Goal: Task Accomplishment & Management: Complete application form

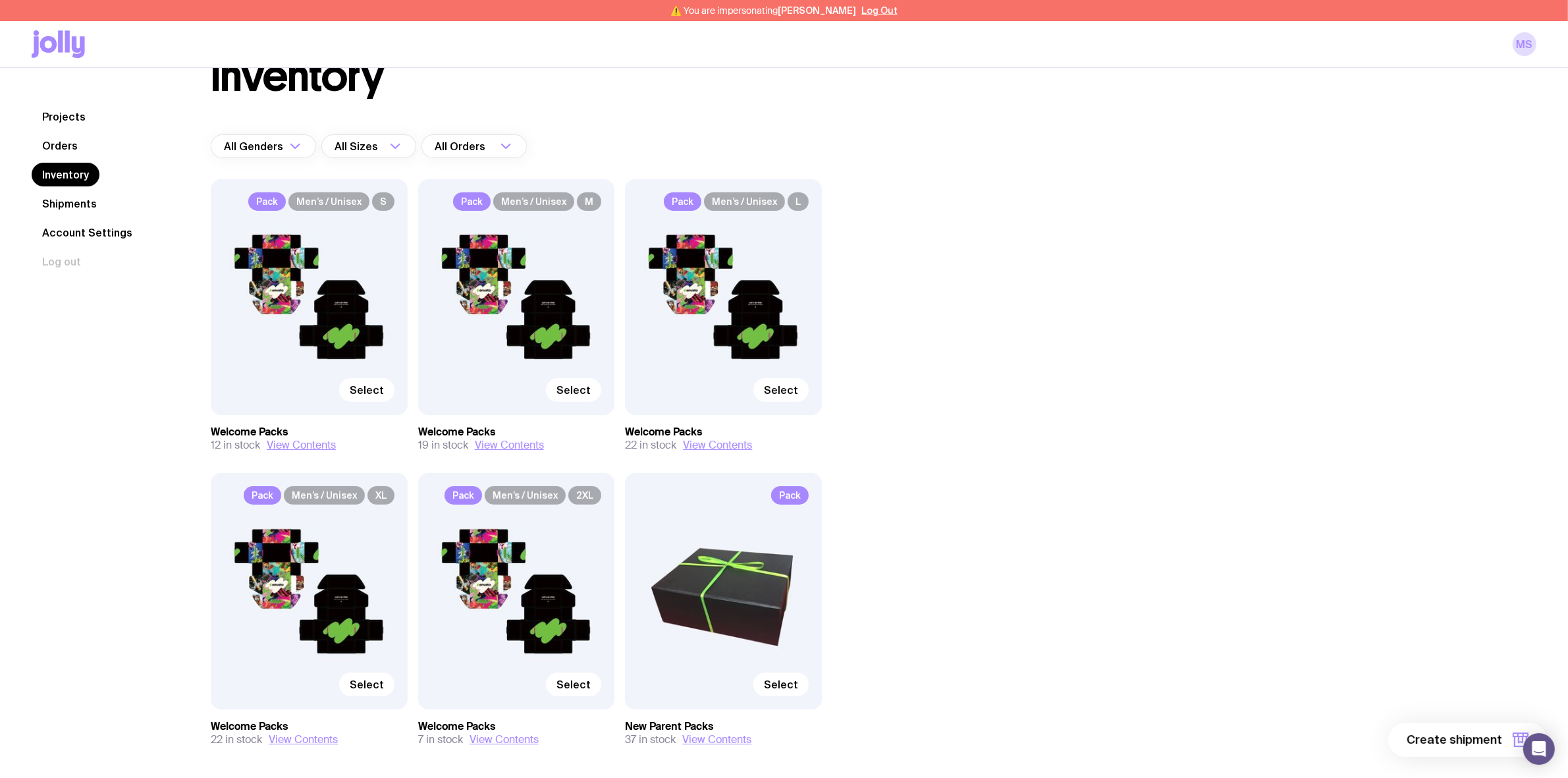
scroll to position [107, 0]
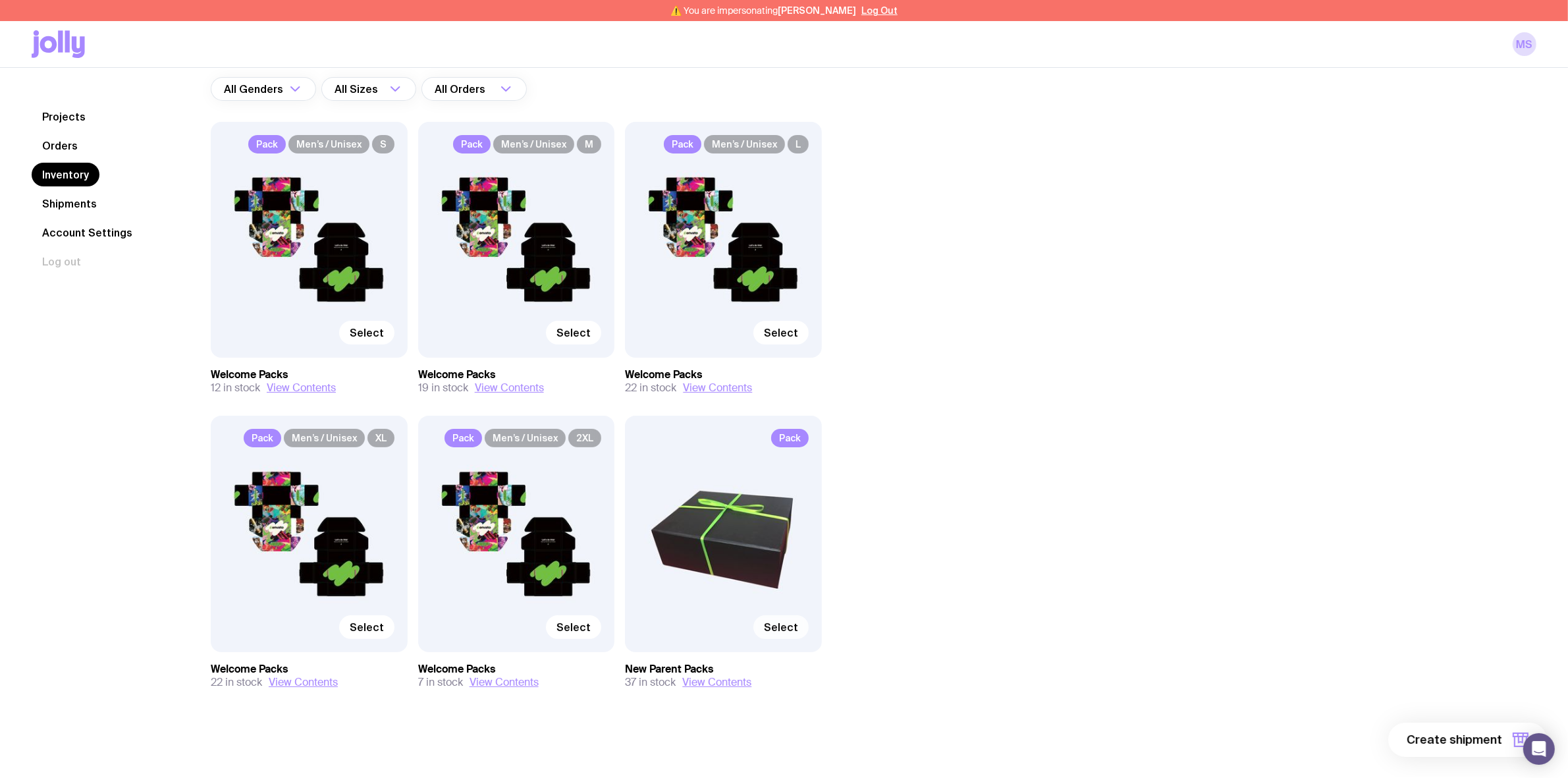
click at [775, 626] on span "Select" at bounding box center [781, 627] width 34 height 13
click at [0, 0] on input "Select" at bounding box center [0, 0] width 0 height 0
click at [1483, 740] on span "1 item" at bounding box center [1486, 740] width 33 height 16
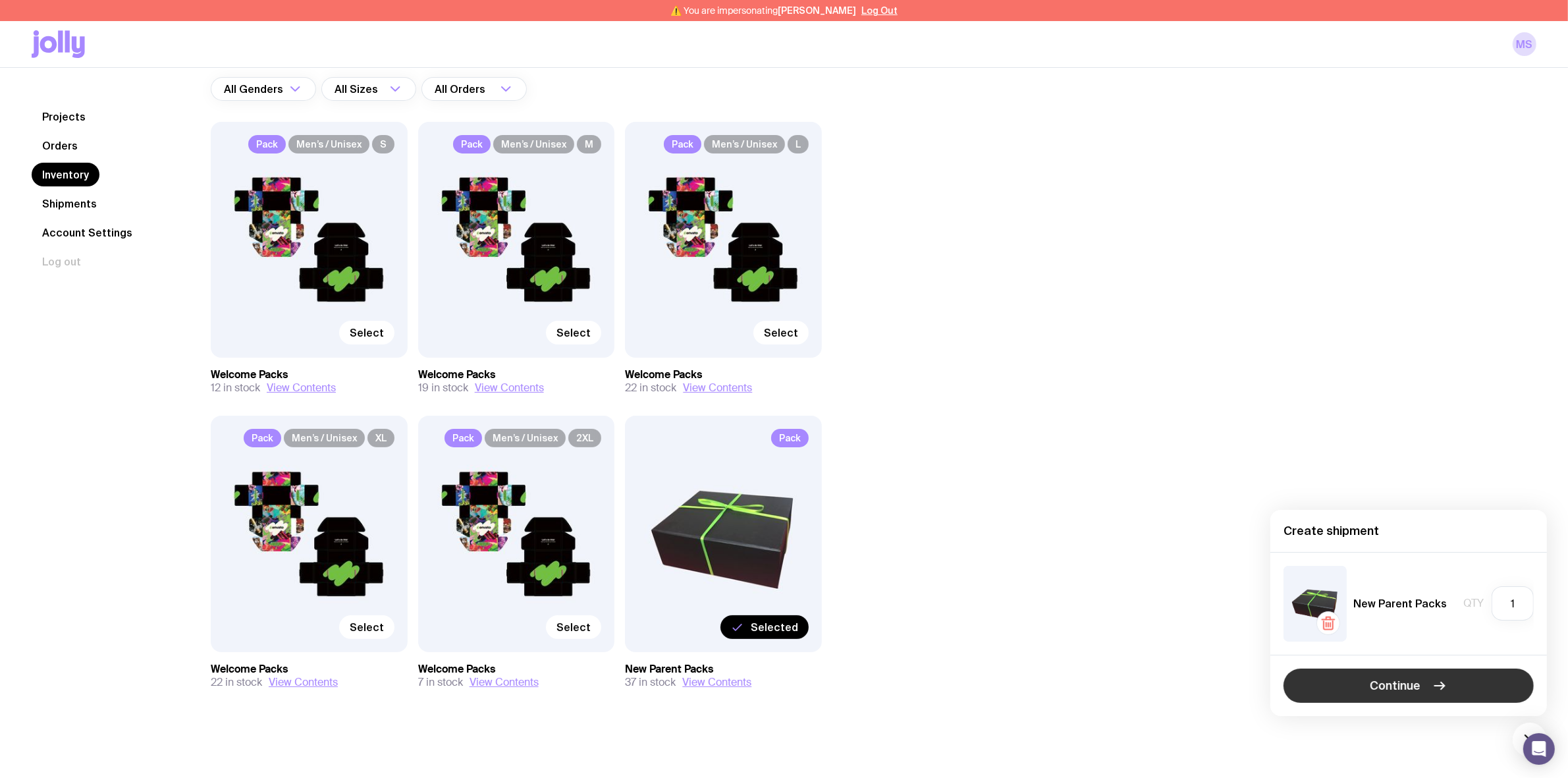
click at [1403, 688] on span "Continue" at bounding box center [1395, 685] width 51 height 16
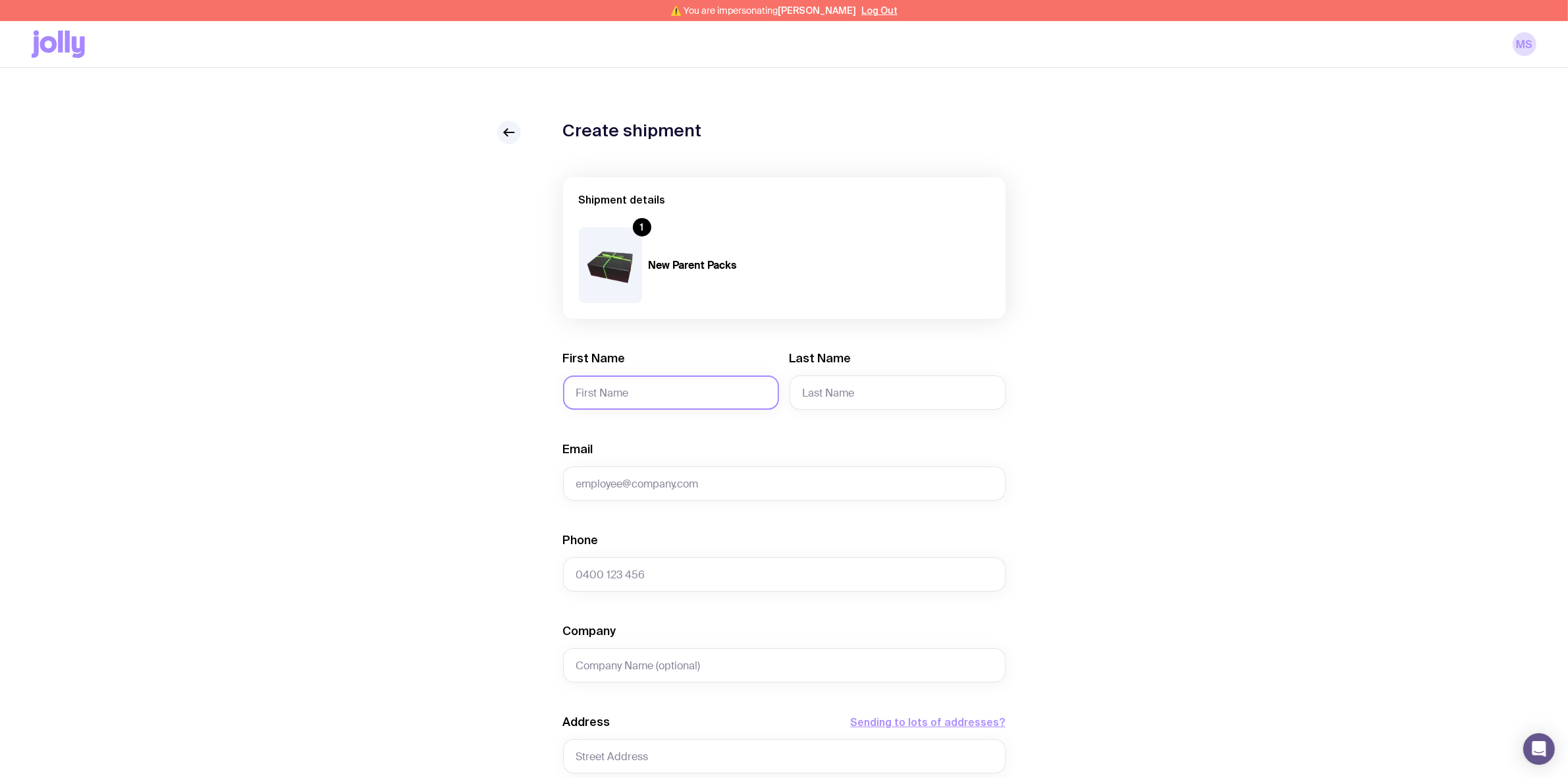
click at [672, 394] on input "First Name" at bounding box center [672, 392] width 216 height 34
paste input "[PERSON_NAME]"
drag, startPoint x: 651, startPoint y: 392, endPoint x: 601, endPoint y: 395, distance: 50.1
click at [601, 395] on input "[PERSON_NAME]" at bounding box center [672, 392] width 216 height 34
type input "Dom"
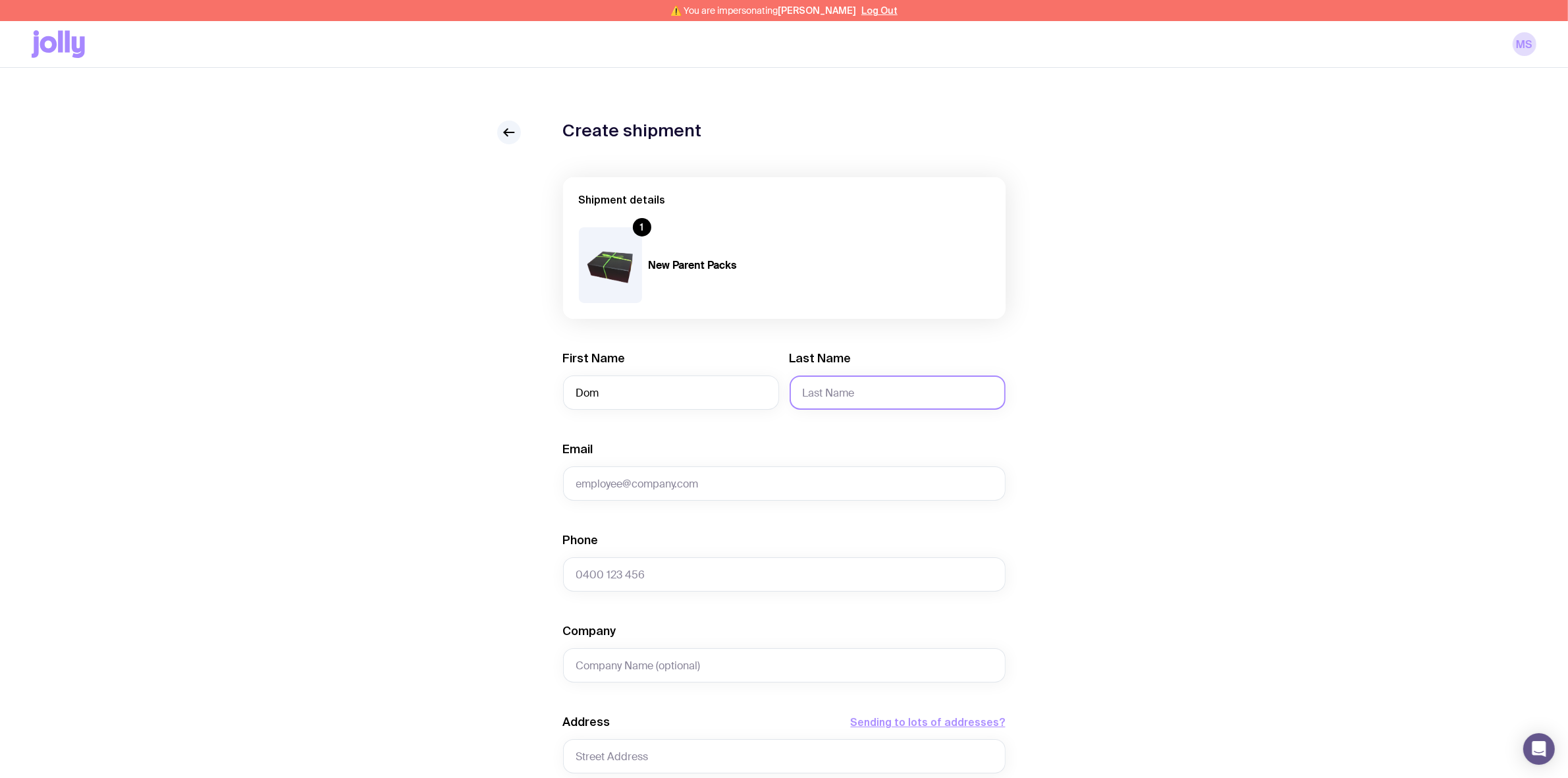
click at [836, 398] on input "Last Name" at bounding box center [897, 392] width 216 height 34
paste input "Garibaldi"
type input "Garibaldi"
click at [729, 481] on input "Email" at bounding box center [784, 483] width 443 height 34
paste input "[EMAIL_ADDRESS][DOMAIN_NAME]"
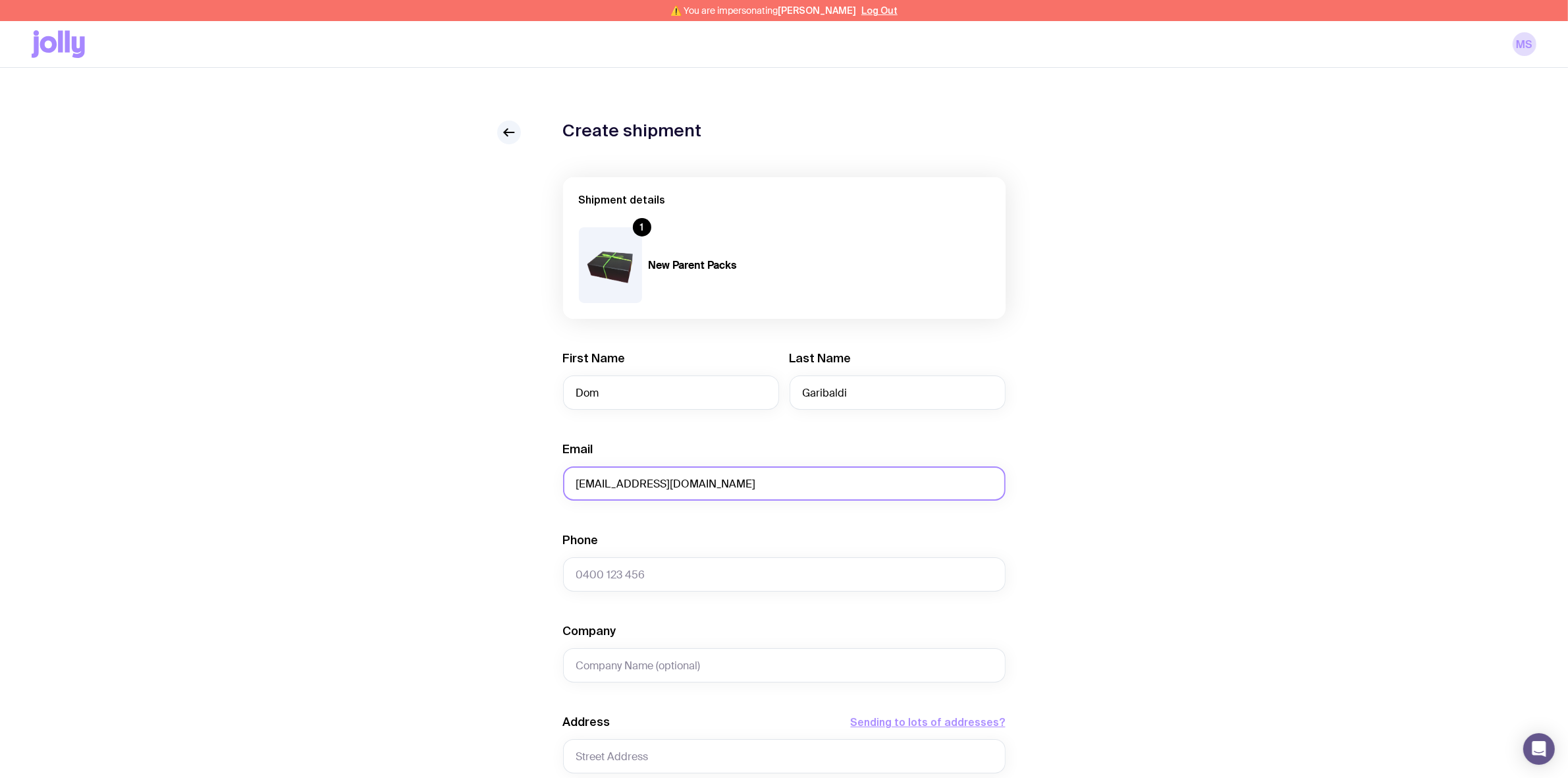
type input "[EMAIL_ADDRESS][DOMAIN_NAME]"
click at [409, 498] on div "Create shipment Shipment details 1 New Parent Packs First Name [PERSON_NAME] La…" at bounding box center [784, 621] width 1505 height 1002
click at [652, 571] on input "Phone" at bounding box center [784, 574] width 443 height 34
paste input "0421194204"
type input "0421194204"
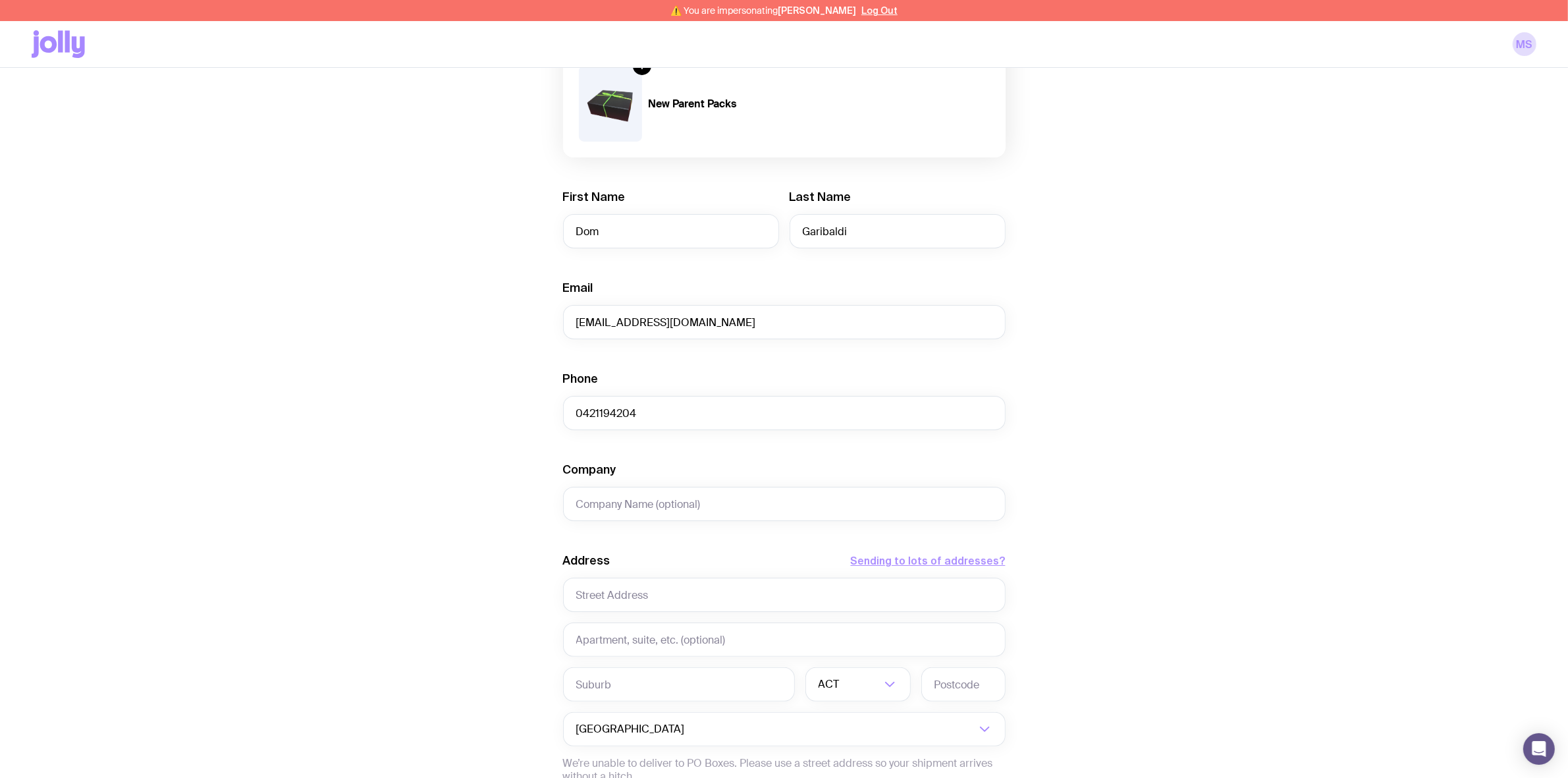
scroll to position [165, 0]
click at [610, 593] on input "text" at bounding box center [784, 591] width 443 height 34
paste input "[STREET_ADDRESS][PERSON_NAME]"
type input "[STREET_ADDRESS][PERSON_NAME]"
click at [613, 679] on input "text" at bounding box center [679, 681] width 232 height 34
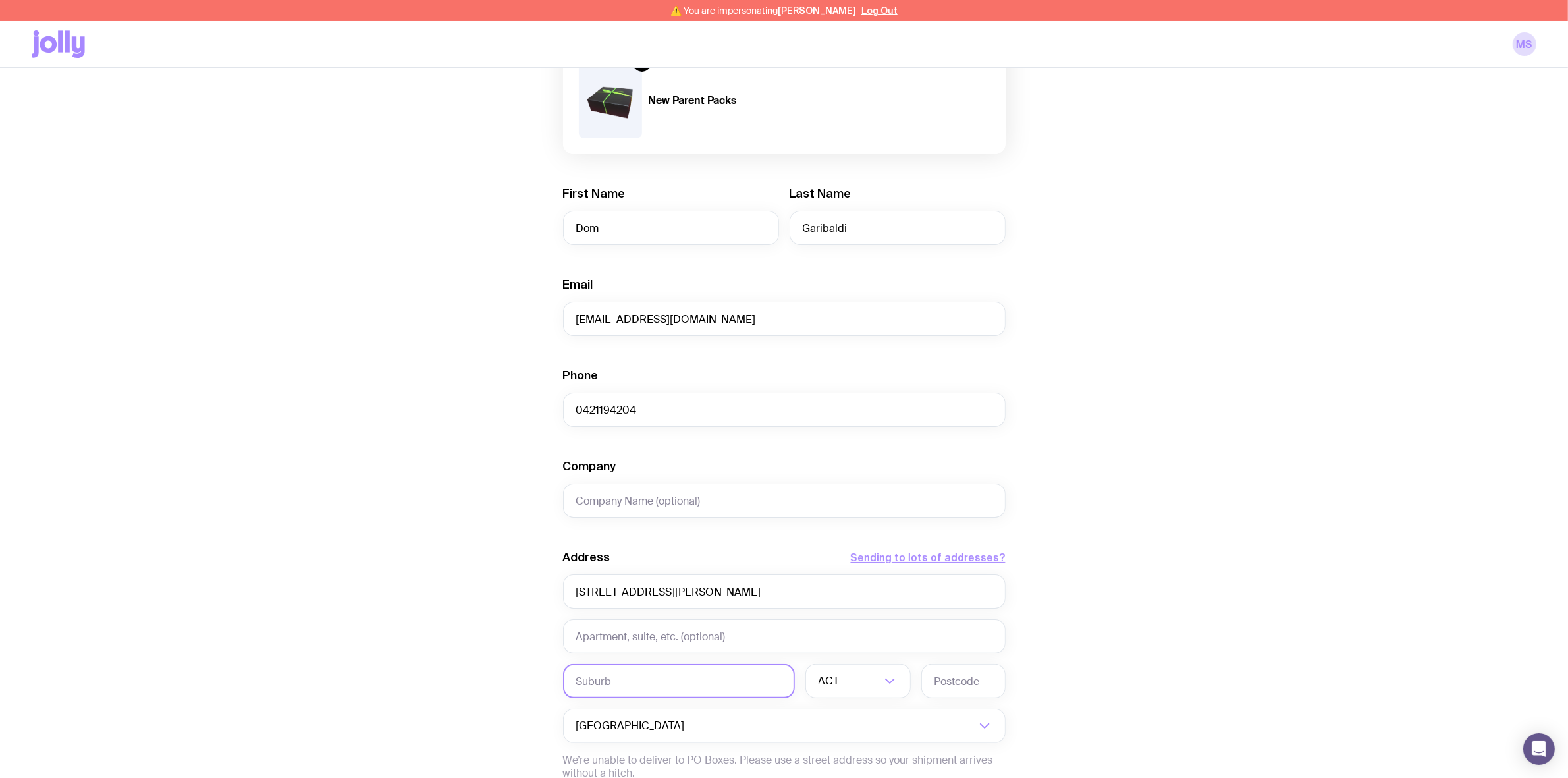
paste input "Thornbury"
type input "Thornbury"
click at [866, 688] on input "Search for option" at bounding box center [861, 681] width 38 height 34
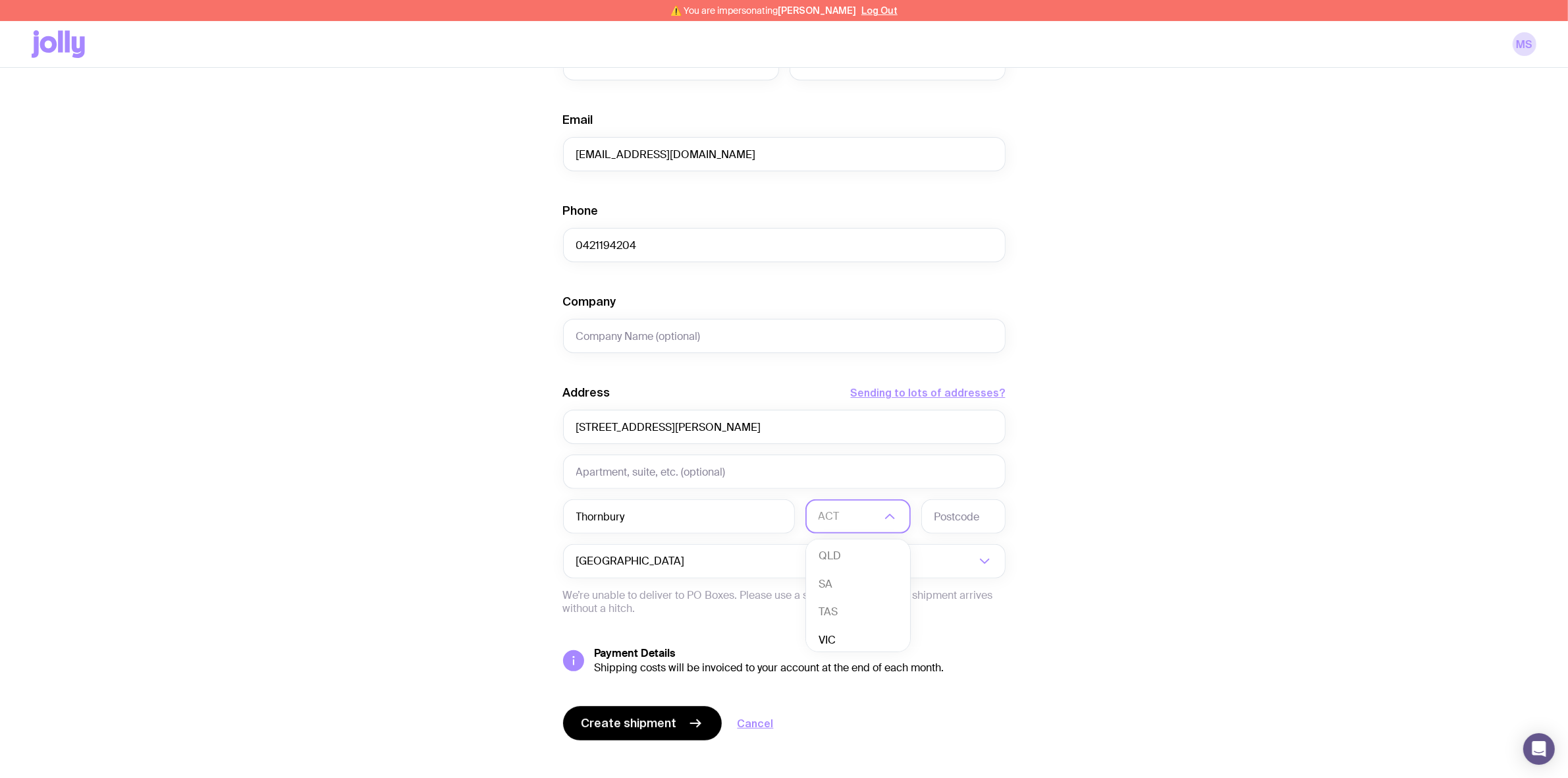
scroll to position [87, 0]
click at [844, 637] on li "VIC" at bounding box center [858, 639] width 104 height 29
click at [959, 513] on input "text" at bounding box center [963, 517] width 84 height 34
type input "3071"
click at [639, 723] on span "Create shipment" at bounding box center [629, 723] width 96 height 16
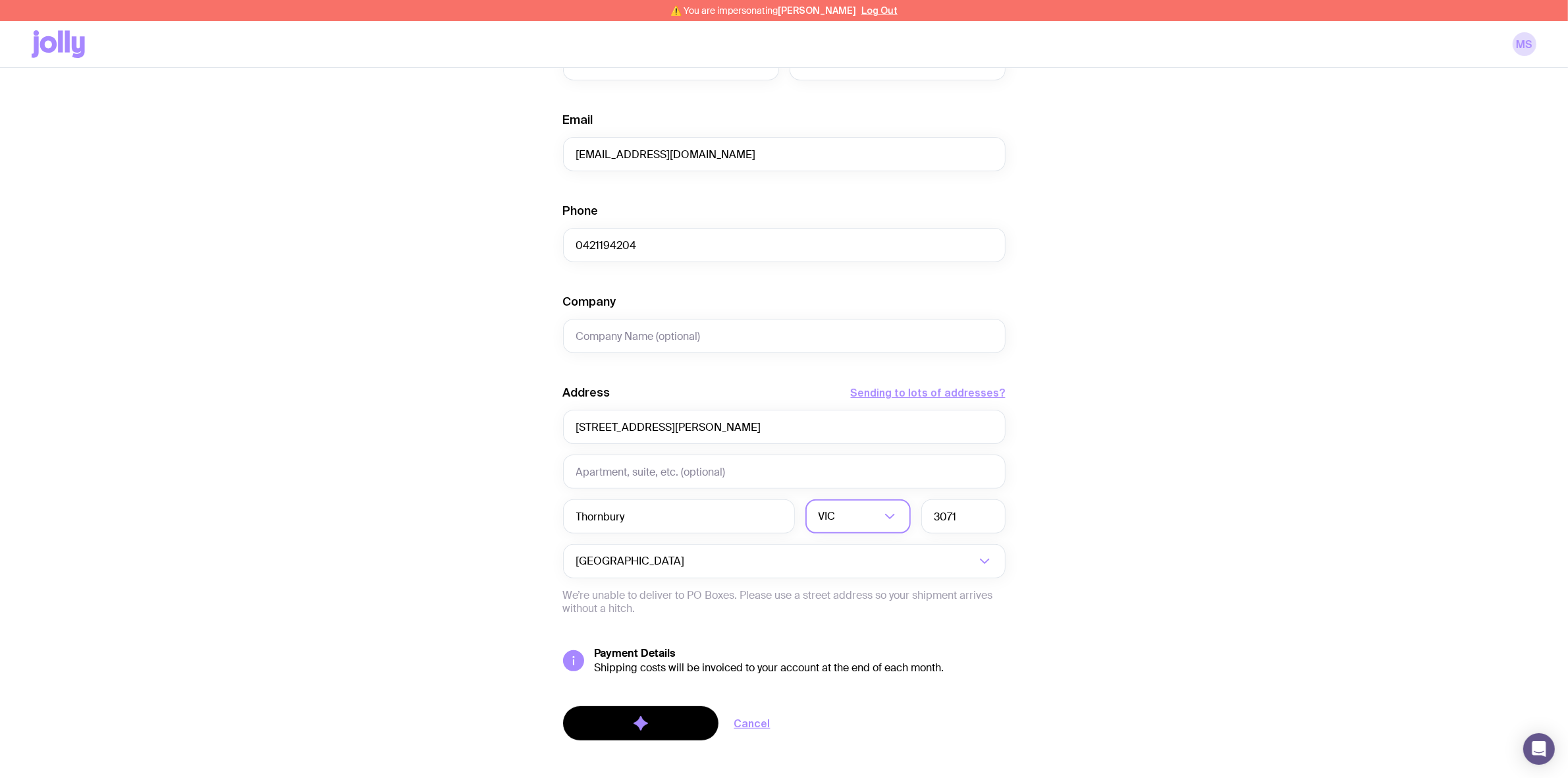
scroll to position [0, 0]
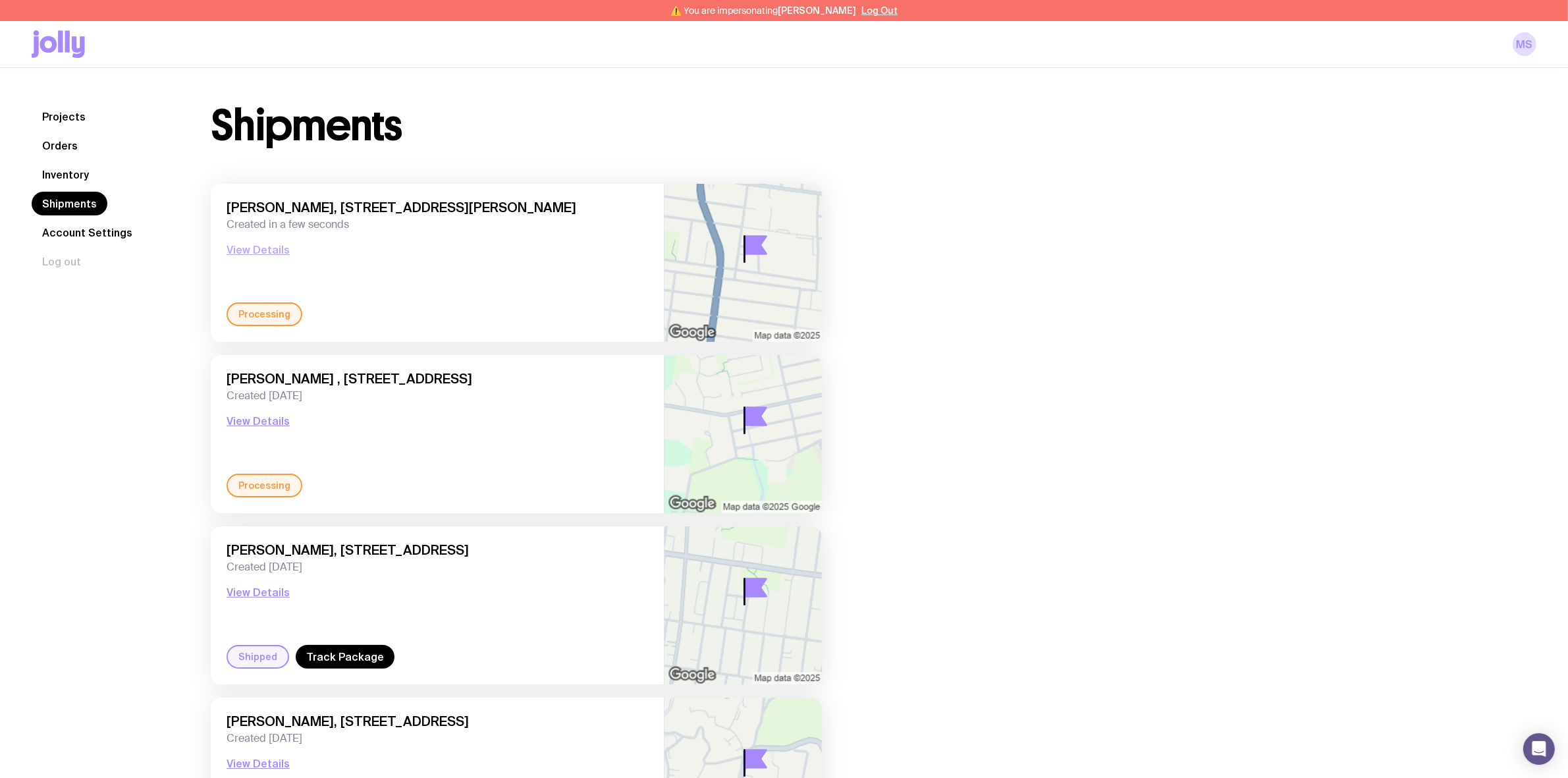
click at [271, 249] on button "View Details" at bounding box center [258, 250] width 63 height 16
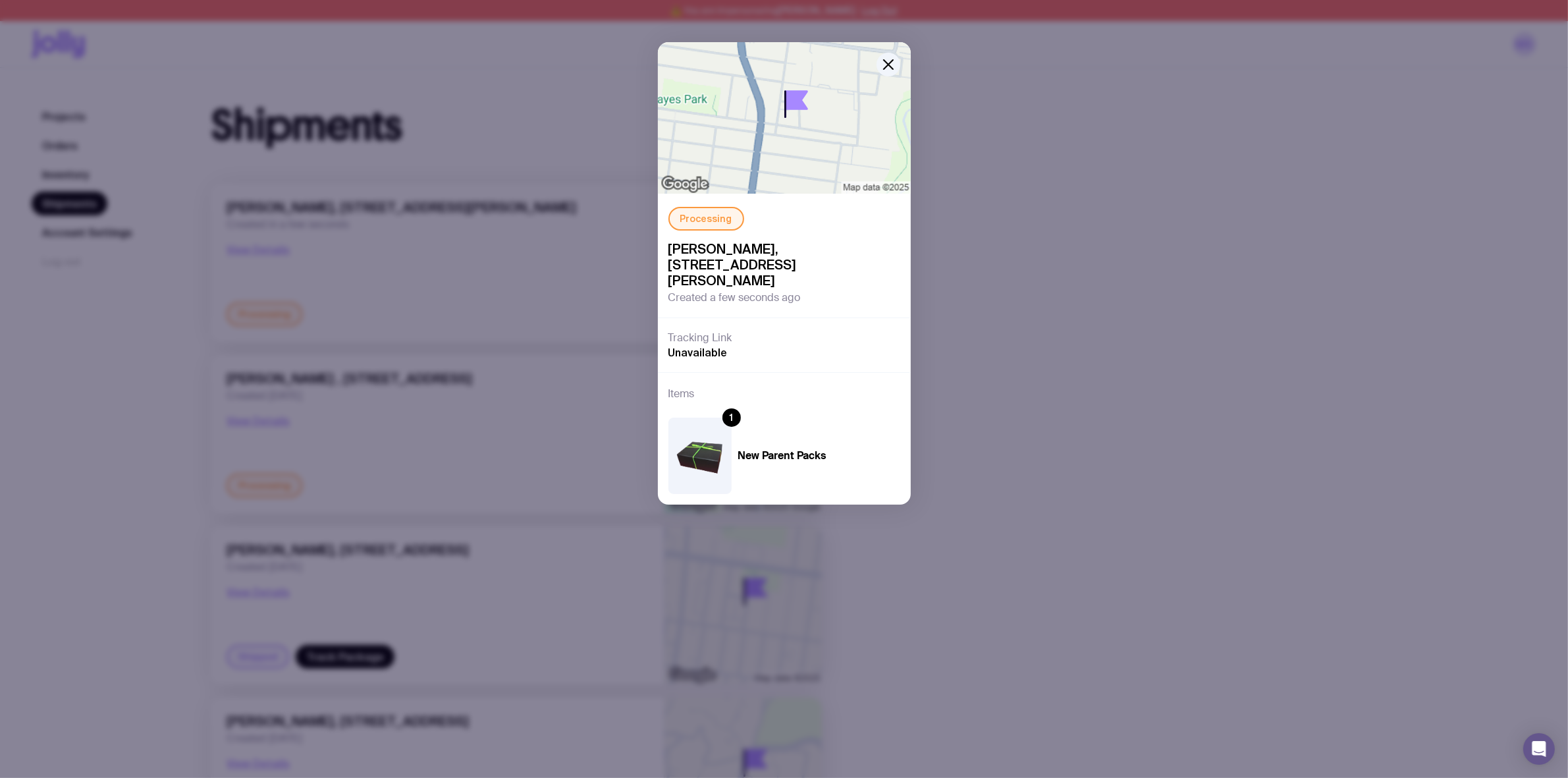
drag, startPoint x: 1354, startPoint y: 137, endPoint x: 1335, endPoint y: 114, distance: 29.8
click at [1354, 137] on div "Processing [PERSON_NAME], [STREET_ADDRESS][PERSON_NAME] Created a few seconds a…" at bounding box center [784, 389] width 1568 height 778
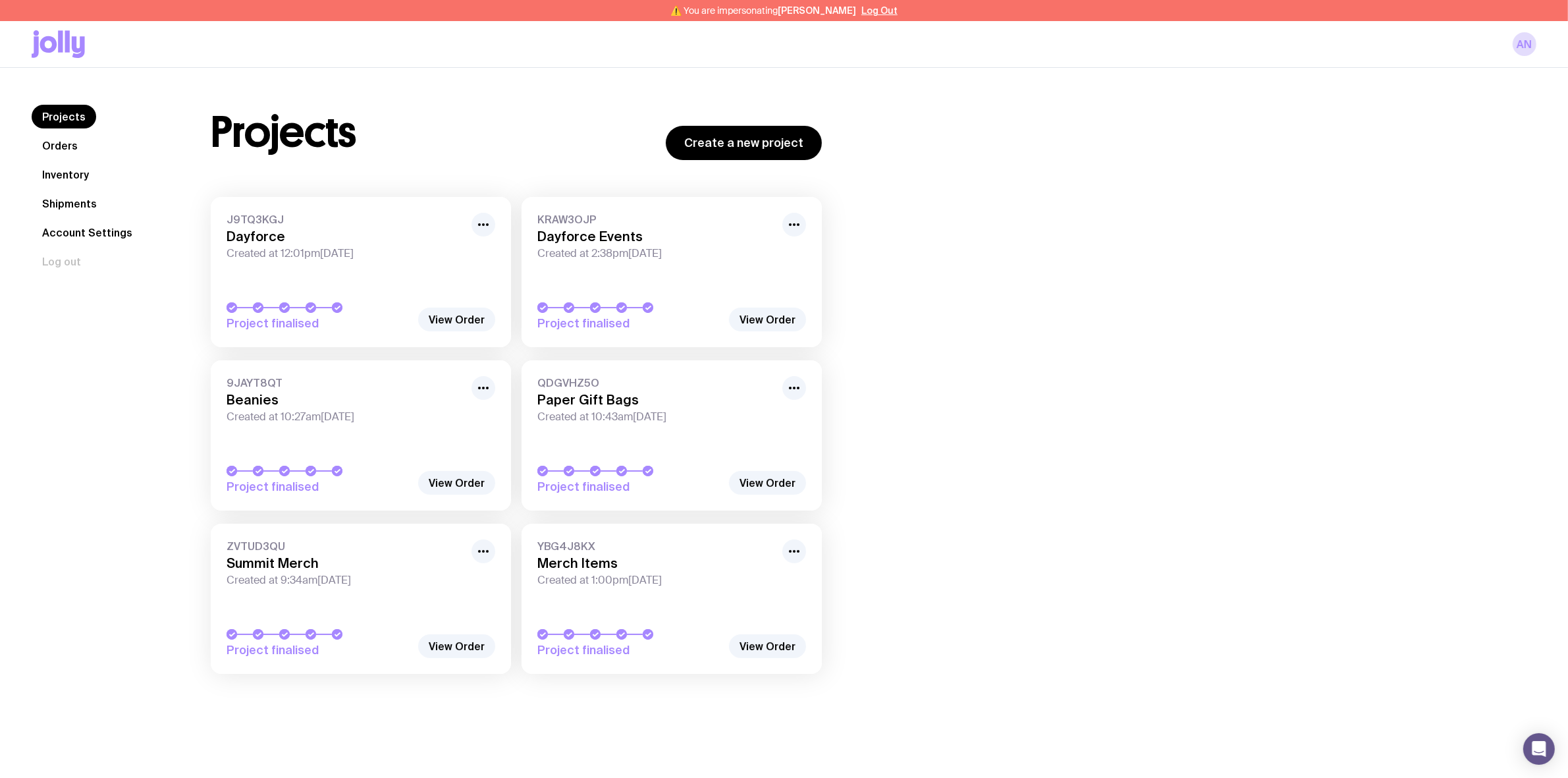
click at [83, 167] on link "Inventory" at bounding box center [65, 174] width 68 height 24
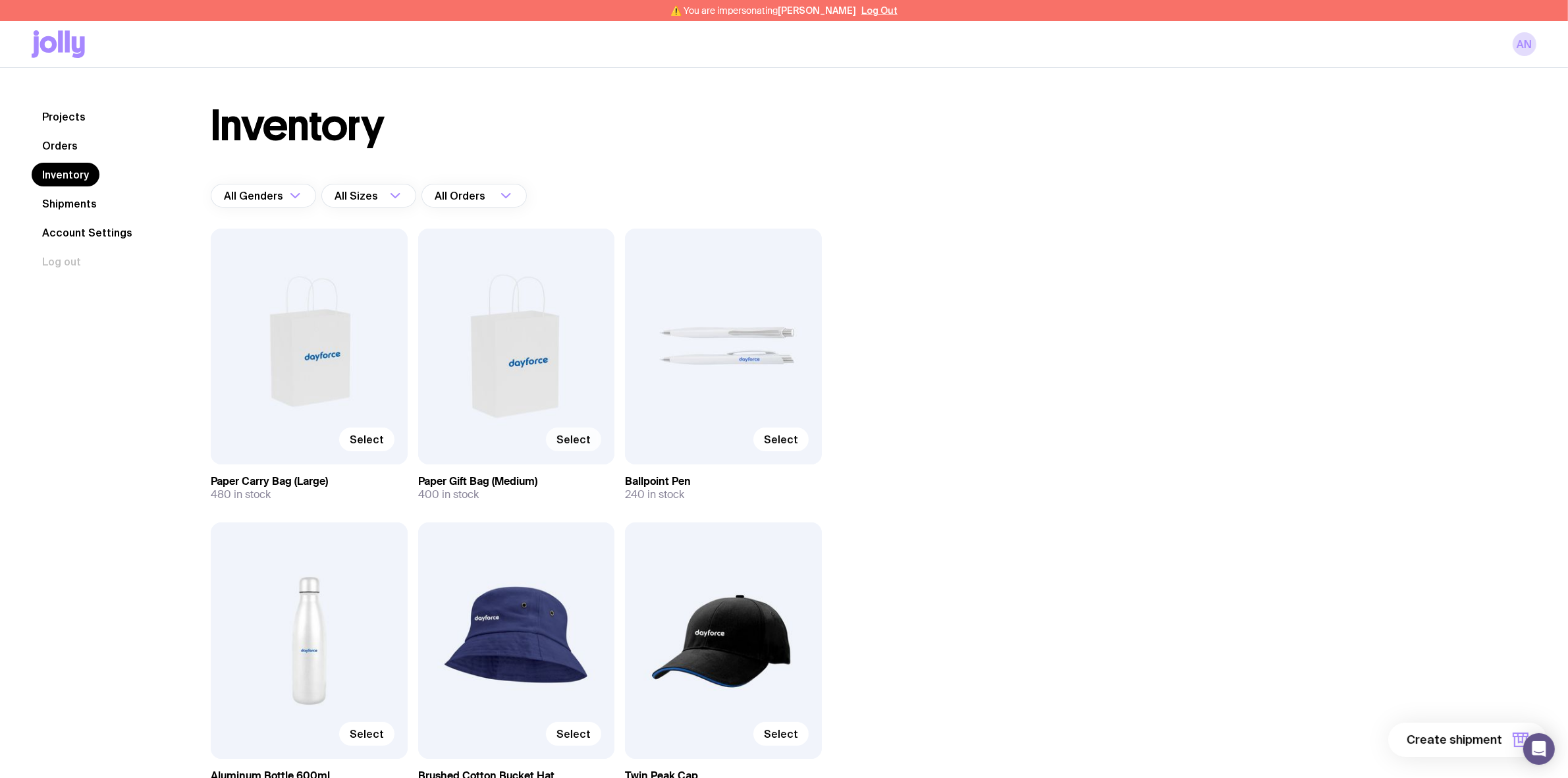
click at [576, 442] on span "Select" at bounding box center [574, 439] width 34 height 13
click at [0, 0] on input "Select" at bounding box center [0, 0] width 0 height 0
click at [784, 438] on span "Select" at bounding box center [781, 439] width 34 height 13
click at [0, 0] on input "Select" at bounding box center [0, 0] width 0 height 0
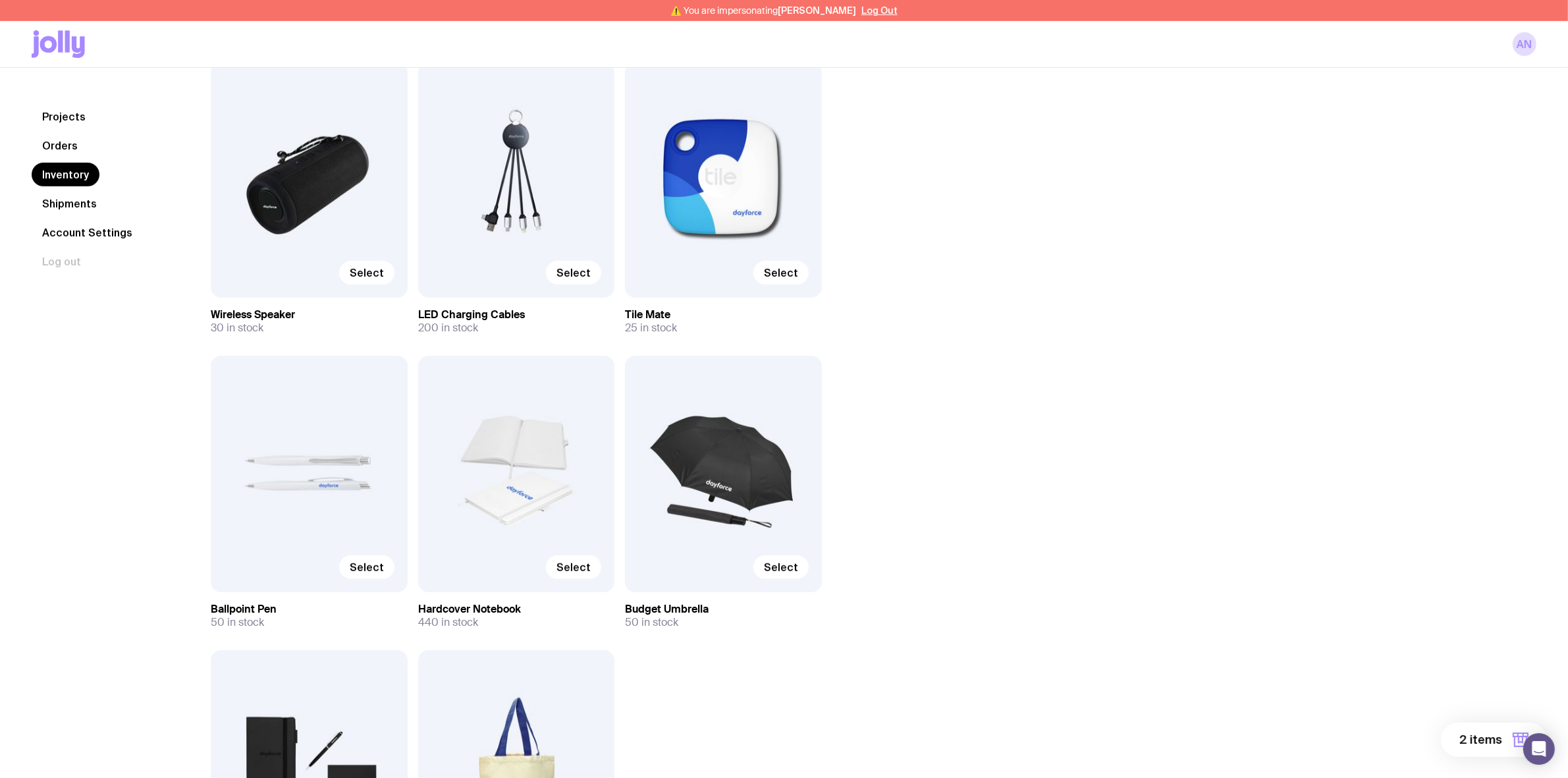
scroll to position [825, 0]
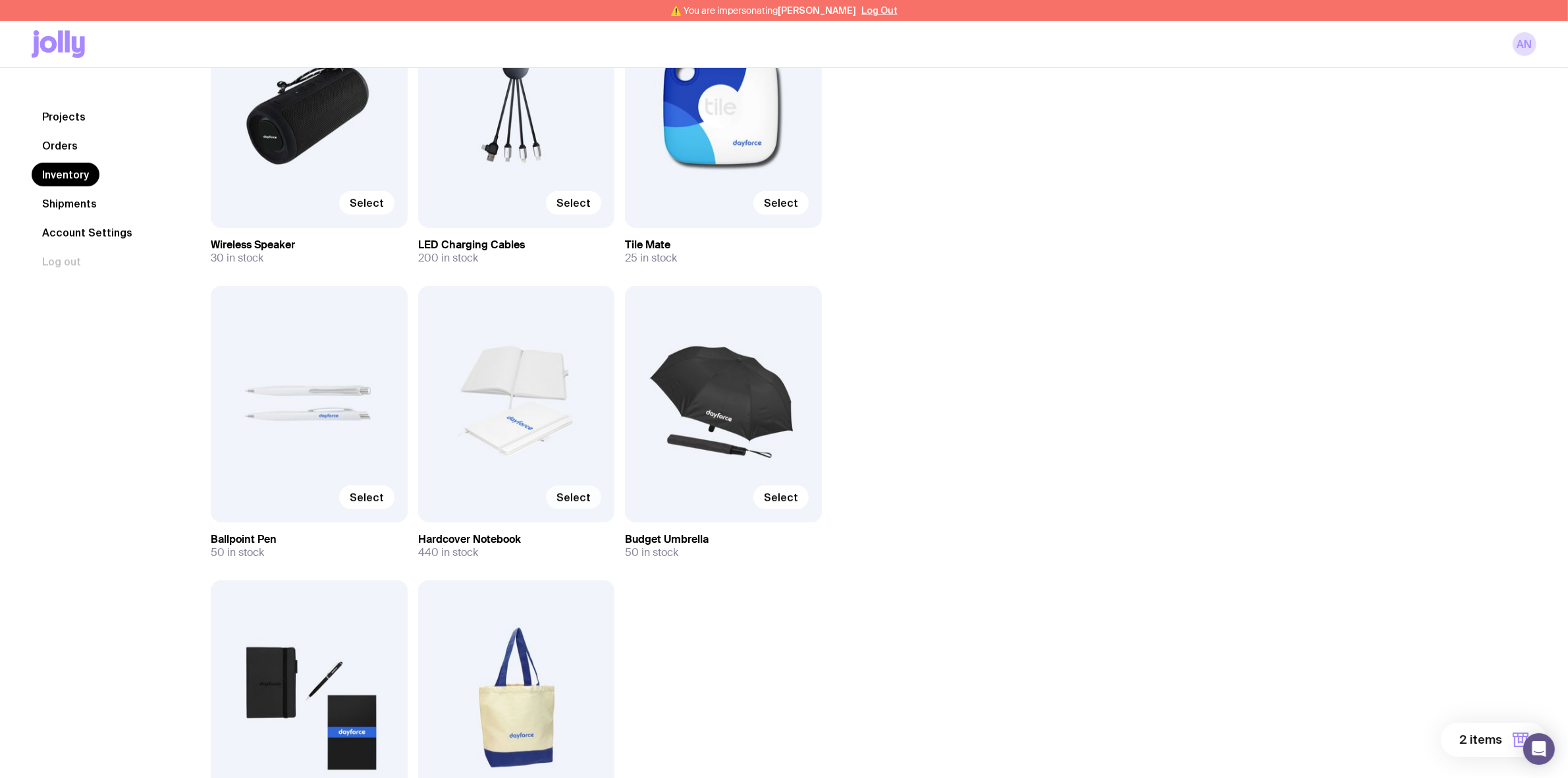
click at [585, 499] on span "Select" at bounding box center [574, 498] width 34 height 13
click at [0, 0] on input "Select" at bounding box center [0, 0] width 0 height 0
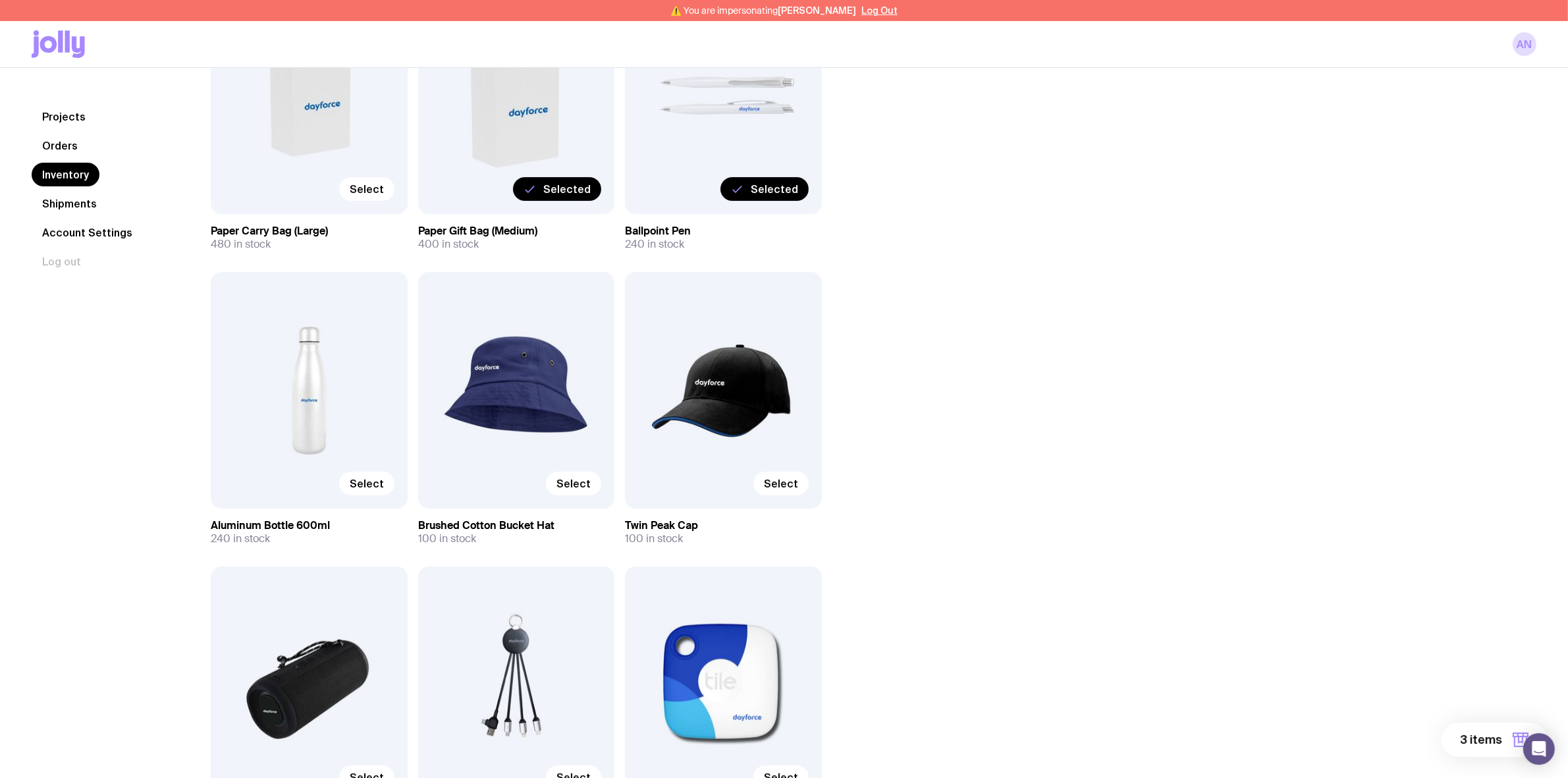
scroll to position [249, 0]
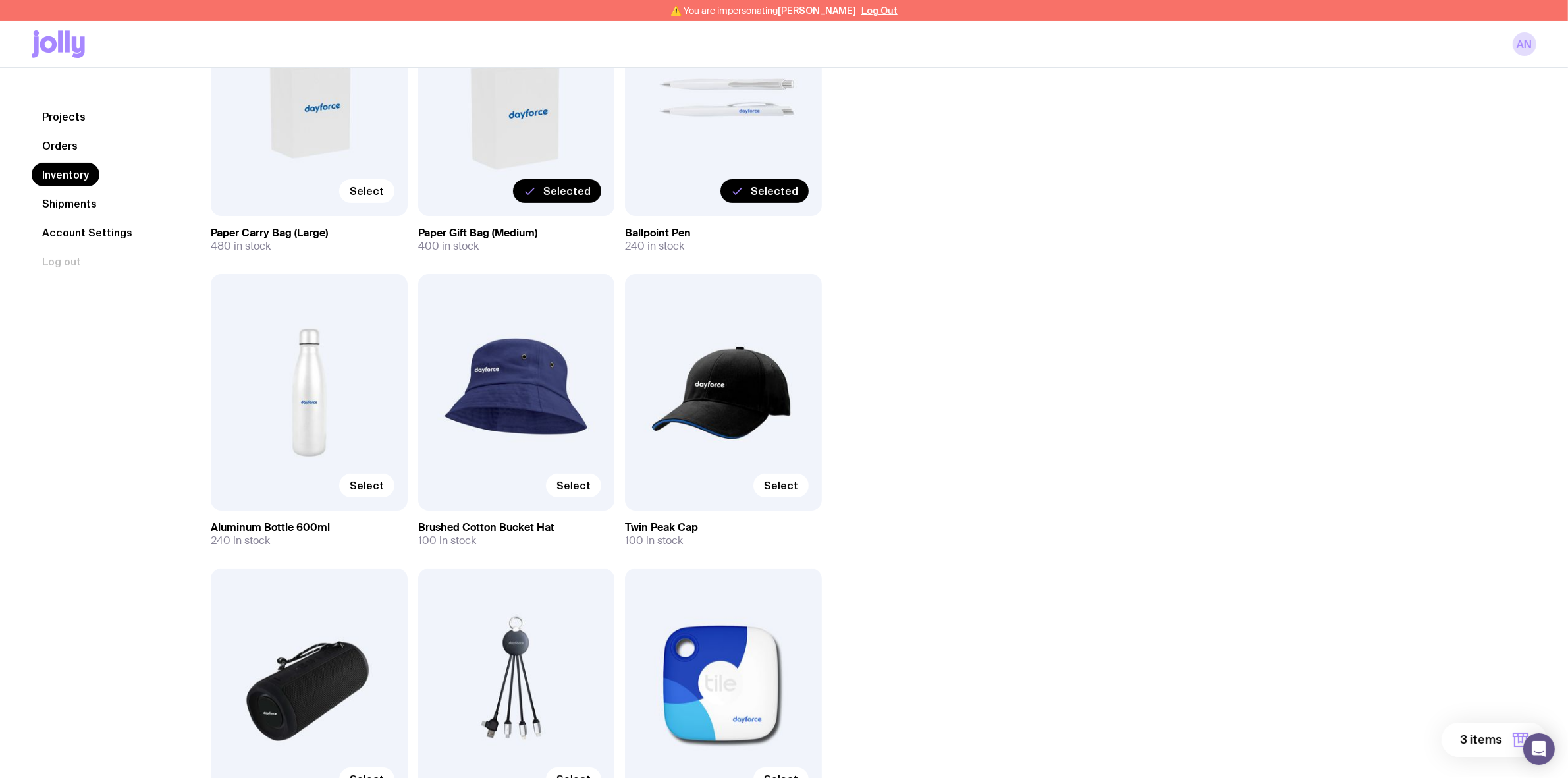
click at [1477, 734] on span "3 items" at bounding box center [1481, 740] width 42 height 16
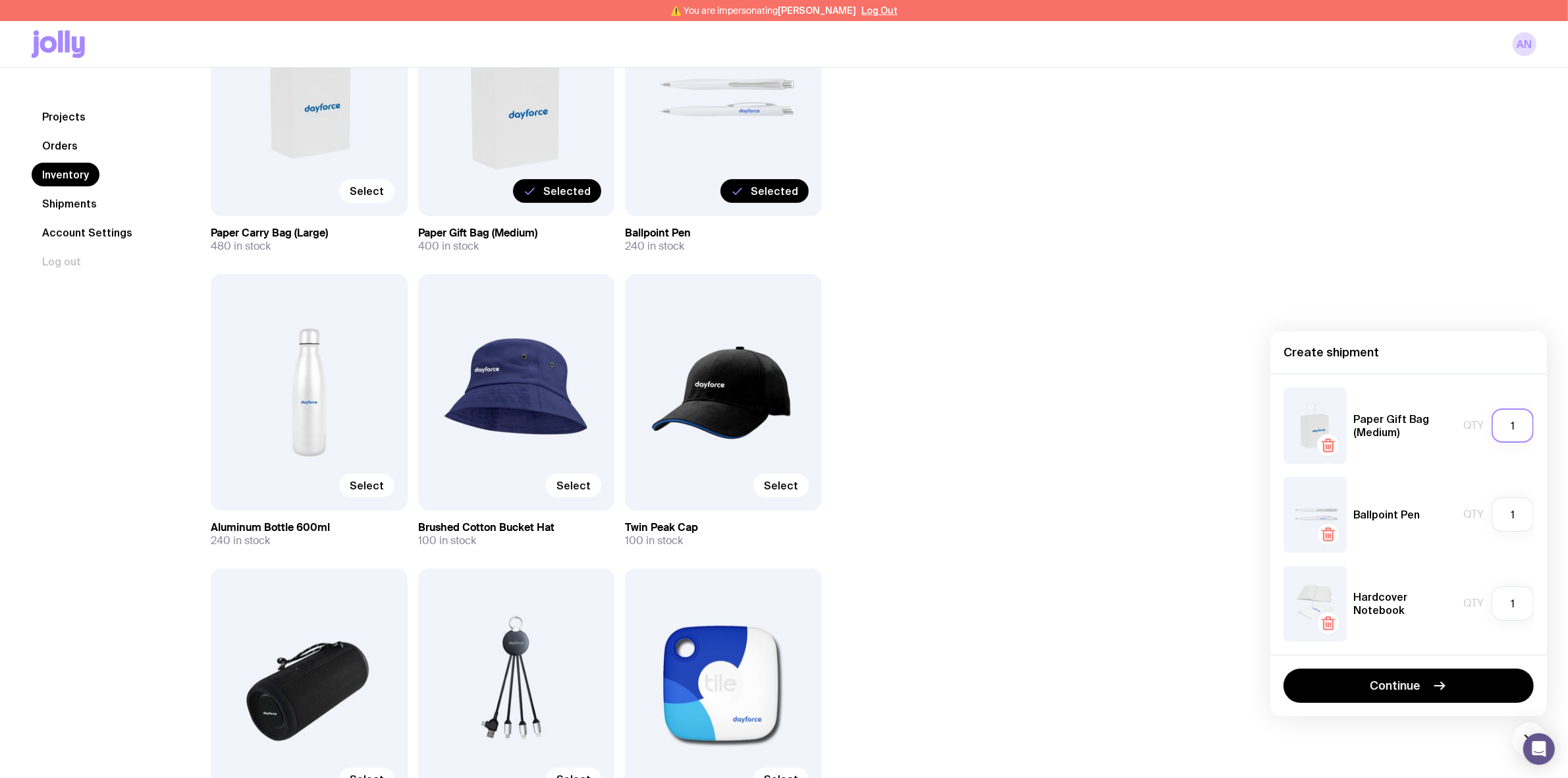
drag, startPoint x: 1498, startPoint y: 420, endPoint x: 1449, endPoint y: 426, distance: 49.4
click at [1449, 425] on div "Paper Gift Bag (Medium) Qty 1" at bounding box center [1409, 425] width 251 height 76
click at [1510, 422] on input "1" at bounding box center [1513, 426] width 42 height 34
drag, startPoint x: 1510, startPoint y: 422, endPoint x: 1518, endPoint y: 427, distance: 9.4
click at [1518, 427] on input "1" at bounding box center [1513, 426] width 42 height 34
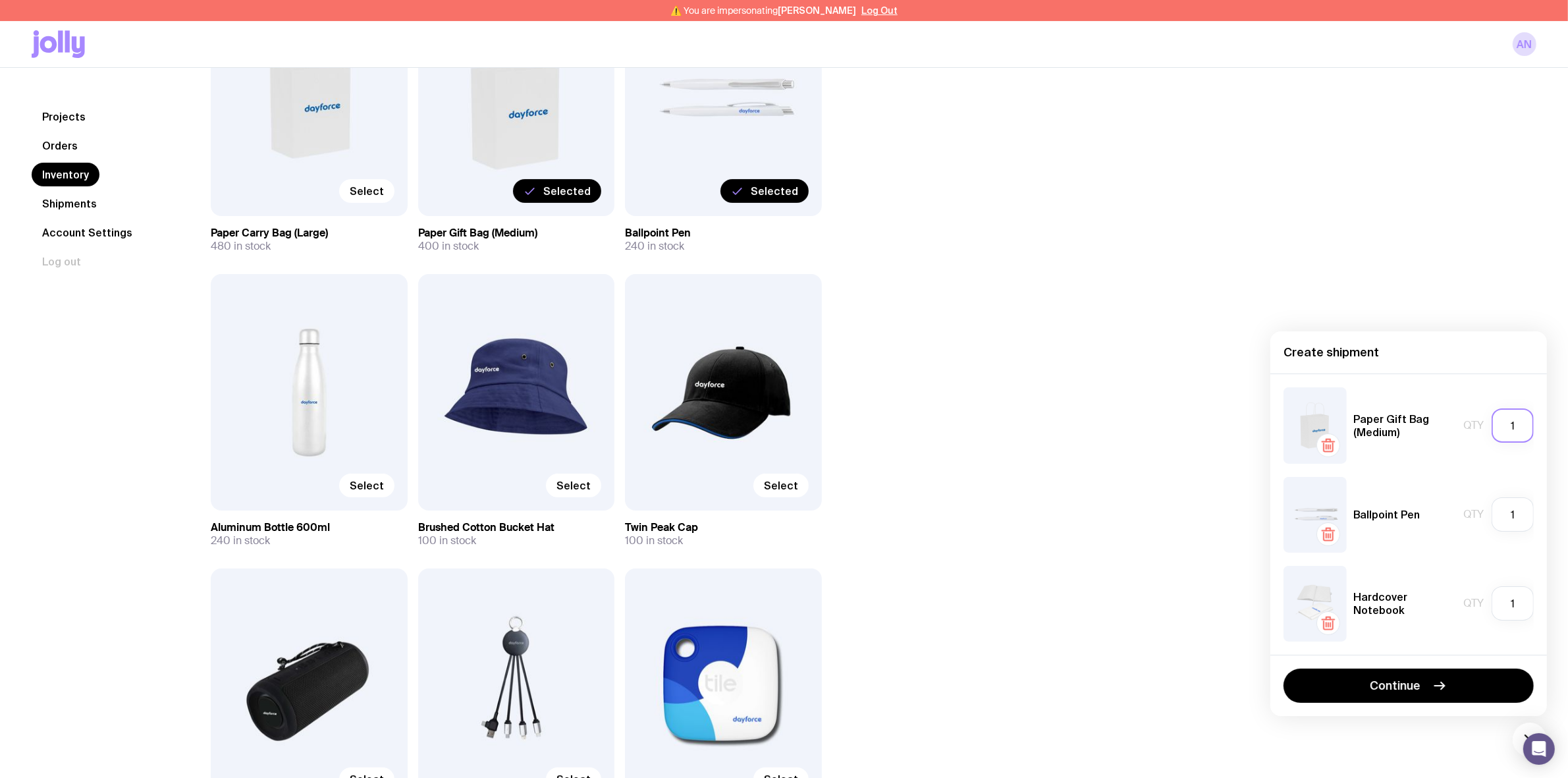
click at [1522, 427] on input "1" at bounding box center [1513, 426] width 42 height 34
type input "70"
click at [1513, 510] on input "1" at bounding box center [1513, 515] width 42 height 34
type input "70"
drag, startPoint x: 1503, startPoint y: 607, endPoint x: 1486, endPoint y: 601, distance: 18.0
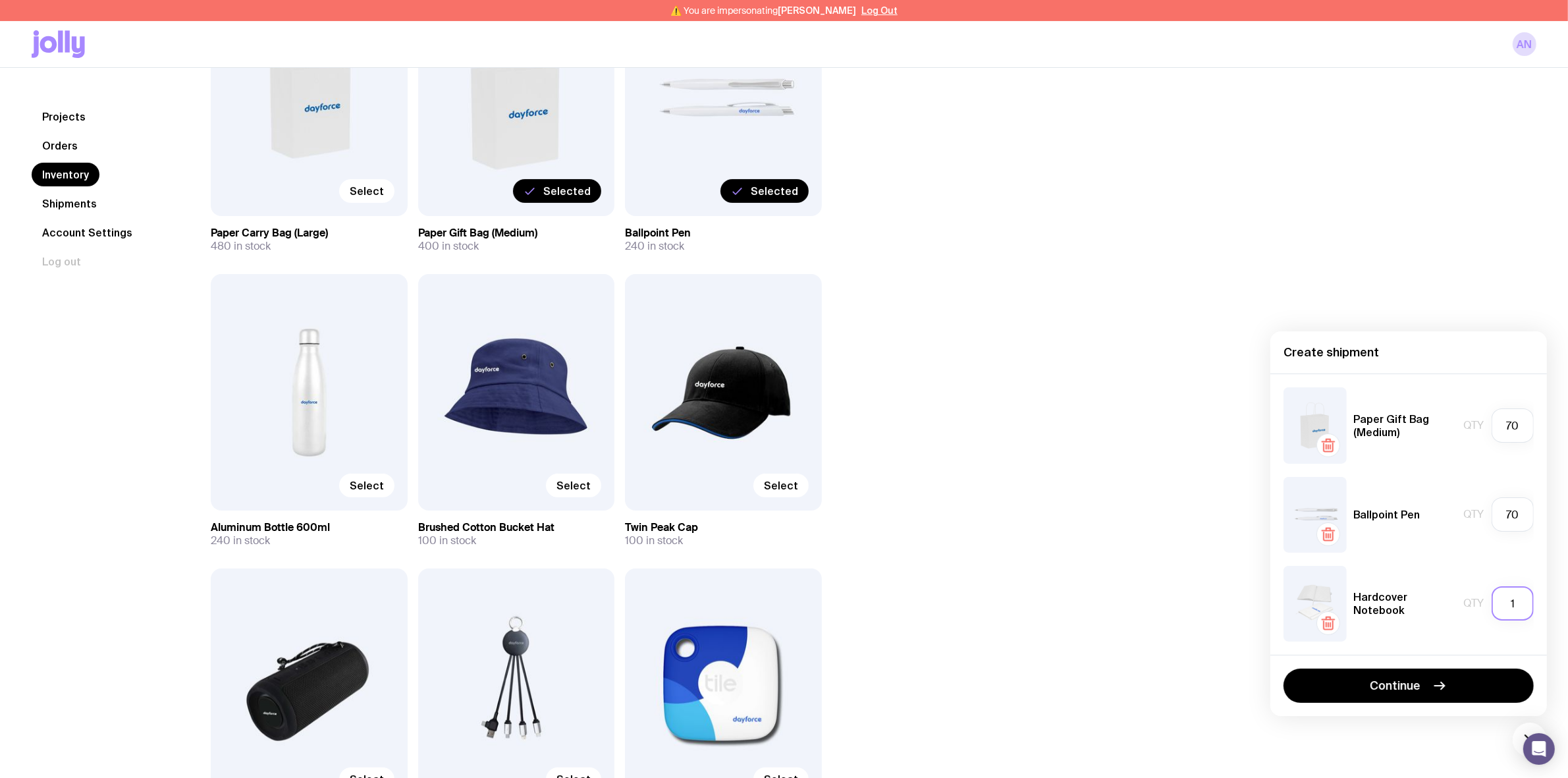
click at [1486, 604] on div "Qty 1" at bounding box center [1498, 604] width 71 height 34
type input "70"
click at [1436, 686] on icon "button" at bounding box center [1439, 686] width 10 height 0
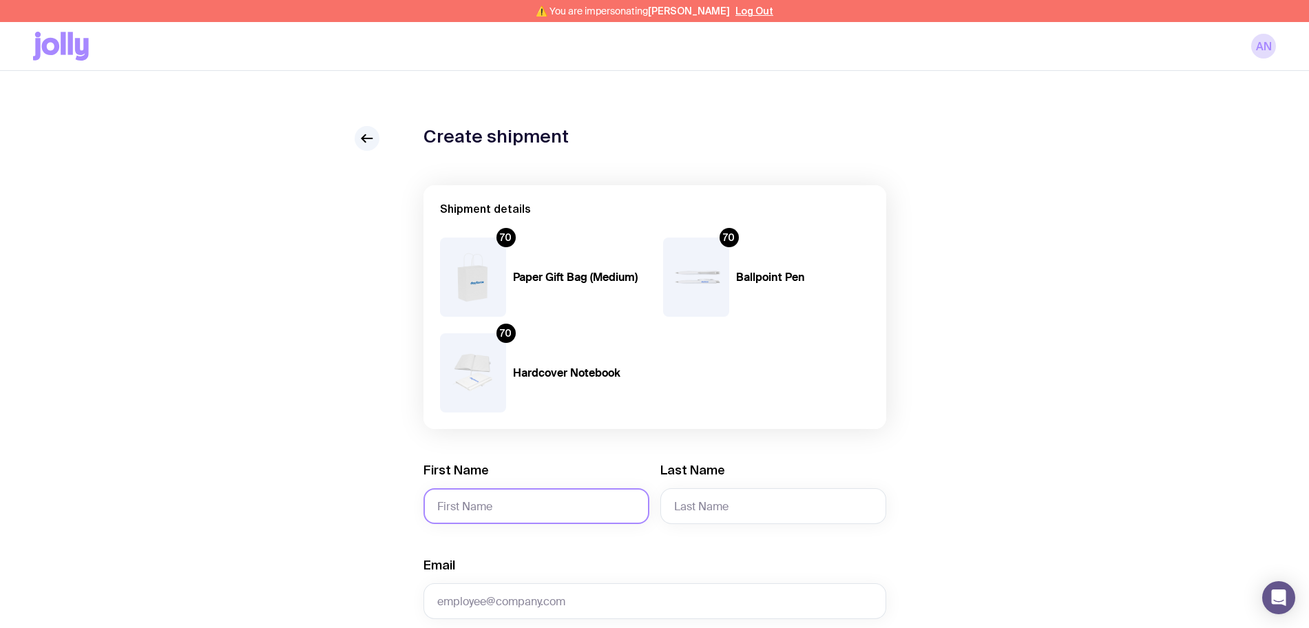
click at [505, 494] on input "First Name" at bounding box center [536, 506] width 226 height 36
type input "Angela"
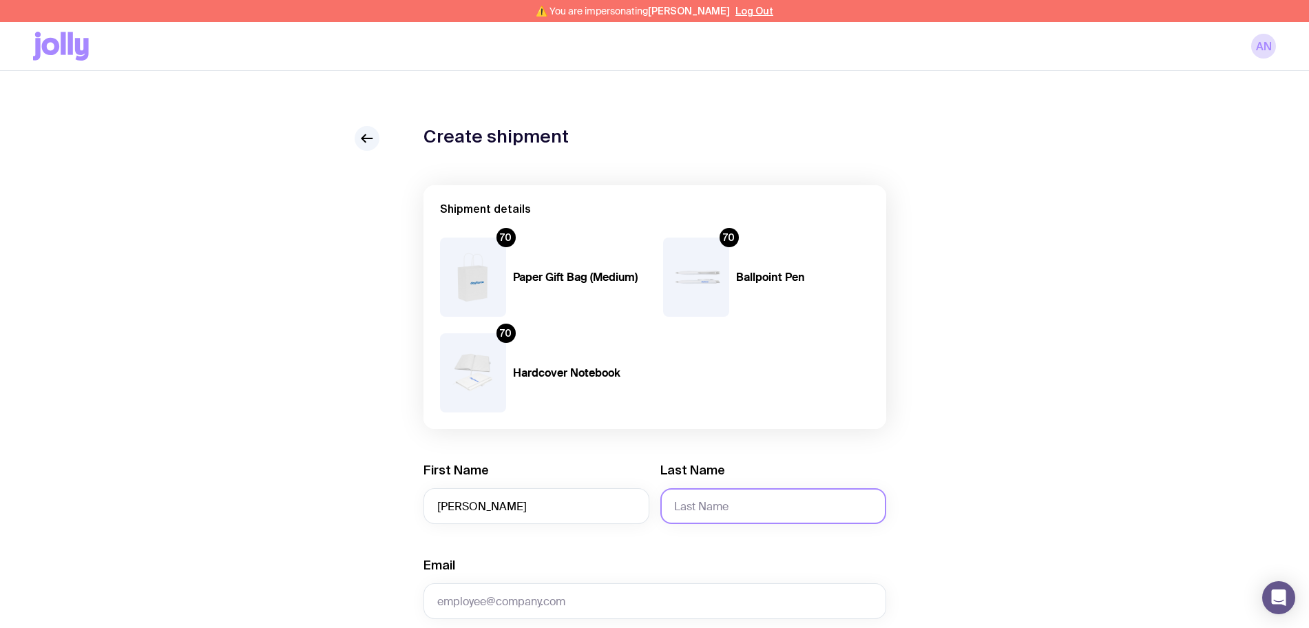
click at [731, 494] on input "Last Name" at bounding box center [773, 506] width 226 height 36
type input "Nizeti"
click at [518, 593] on input "Email" at bounding box center [654, 601] width 463 height 36
paste input "Angela.Nizeti@dayforce.com"
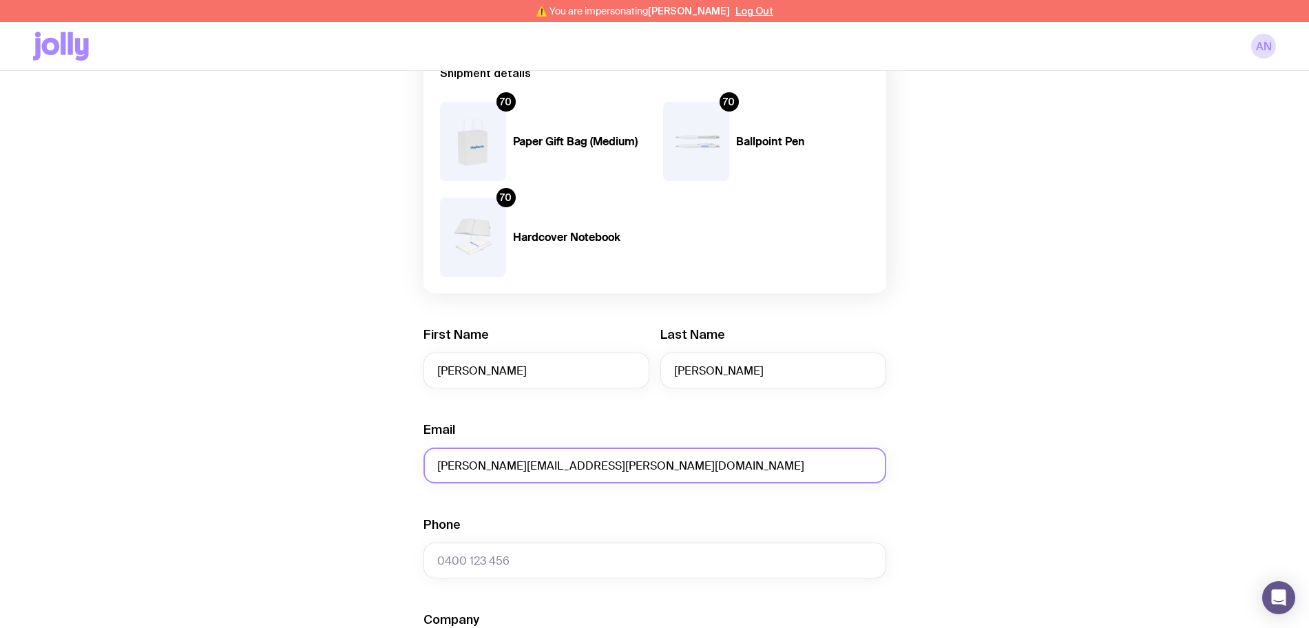
scroll to position [344, 0]
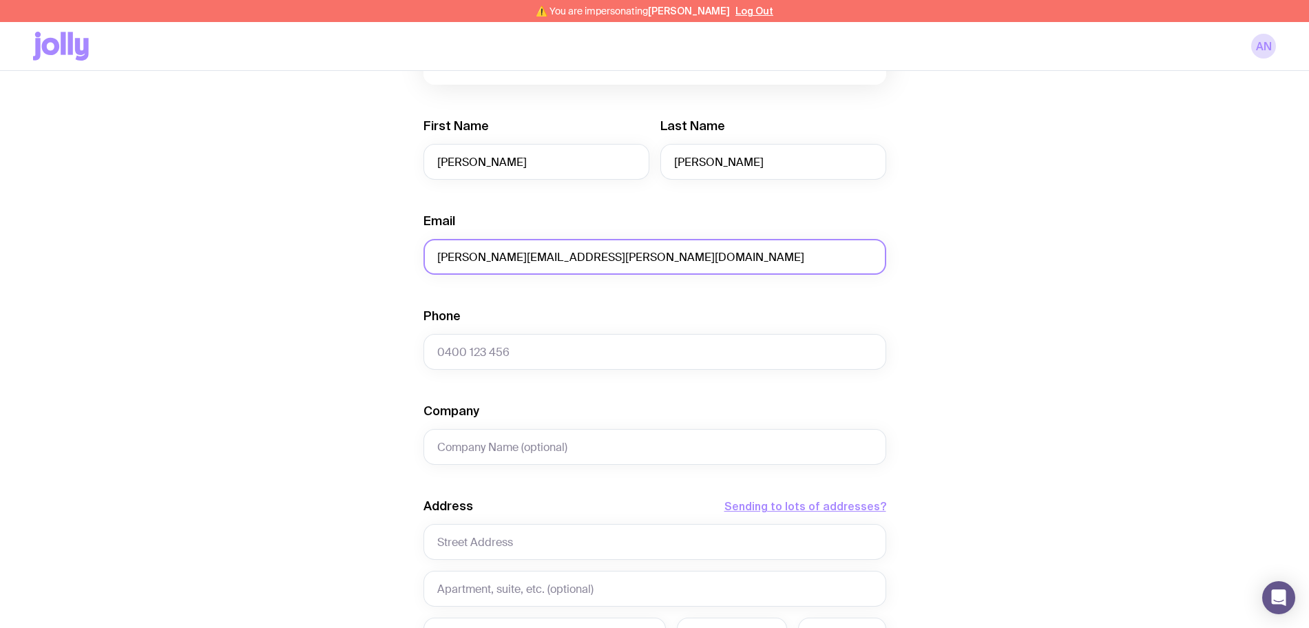
type input "Angela.Nizeti@dayforce.com"
click at [500, 357] on input "Phone" at bounding box center [654, 352] width 463 height 36
paste input "448 052 437"
click at [434, 354] on input "448 052 437" at bounding box center [654, 352] width 463 height 36
type input "0448 052 437"
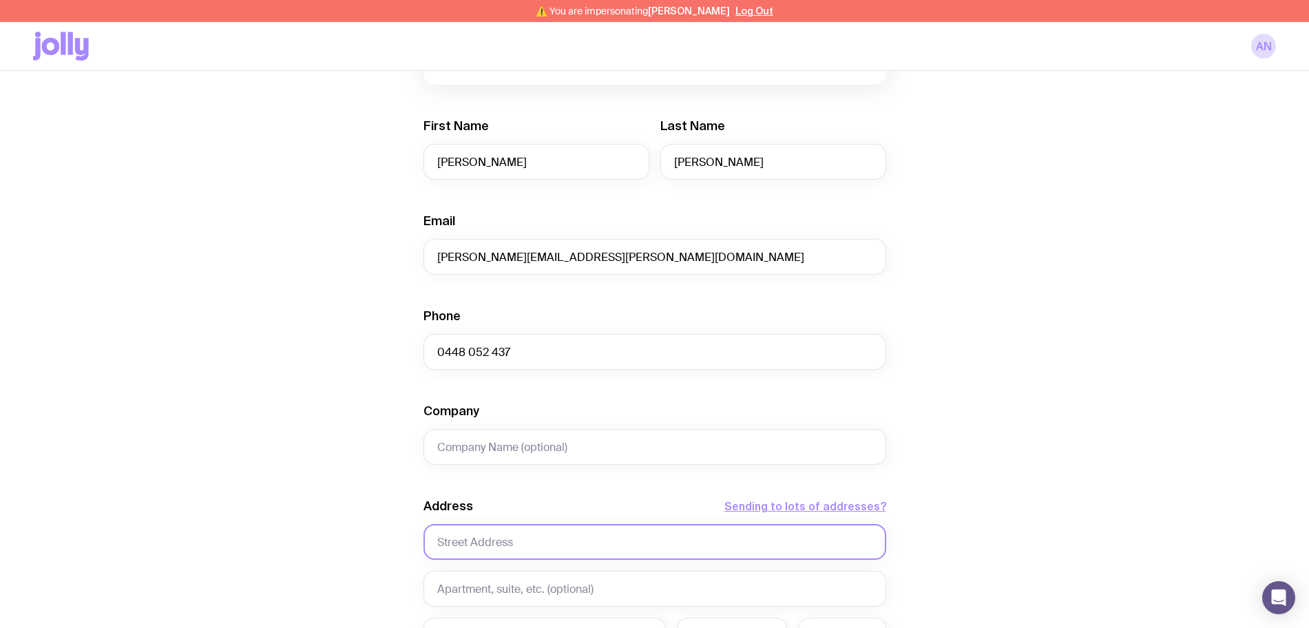
click at [483, 541] on input "text" at bounding box center [654, 542] width 463 height 36
paste input "259 Pitt Street,"
type input "259 Pitt Street,"
drag, startPoint x: 462, startPoint y: 586, endPoint x: 467, endPoint y: 580, distance: 8.3
click at [463, 586] on input "text" at bounding box center [654, 589] width 463 height 36
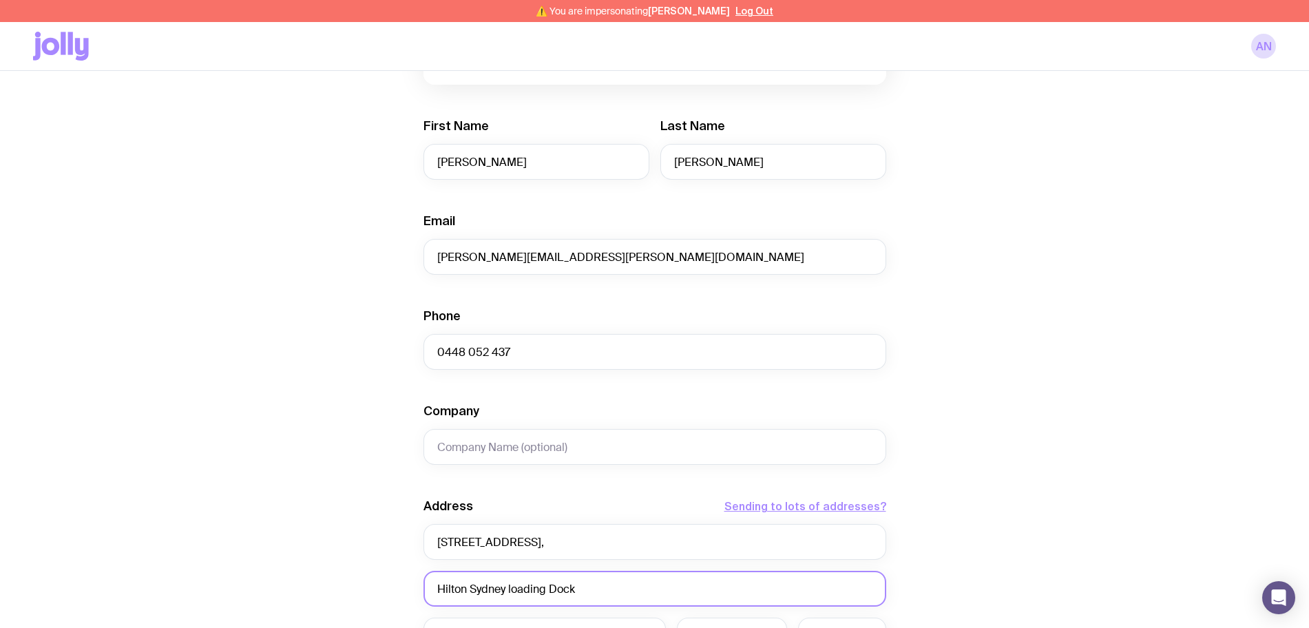
click at [509, 585] on input "Hilton Sydney loading Dock" at bounding box center [654, 589] width 463 height 36
type input "Hilton Sydney Loading Dock"
click at [531, 549] on input "259 Pitt Street," at bounding box center [654, 542] width 463 height 36
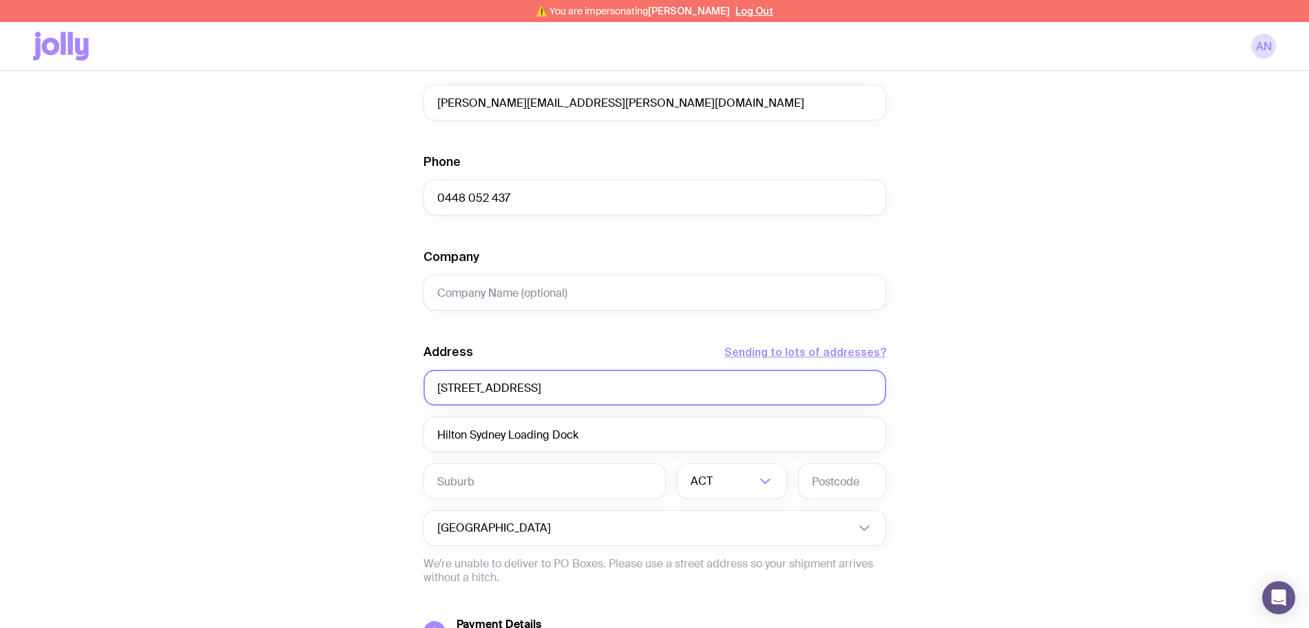
scroll to position [641, 0]
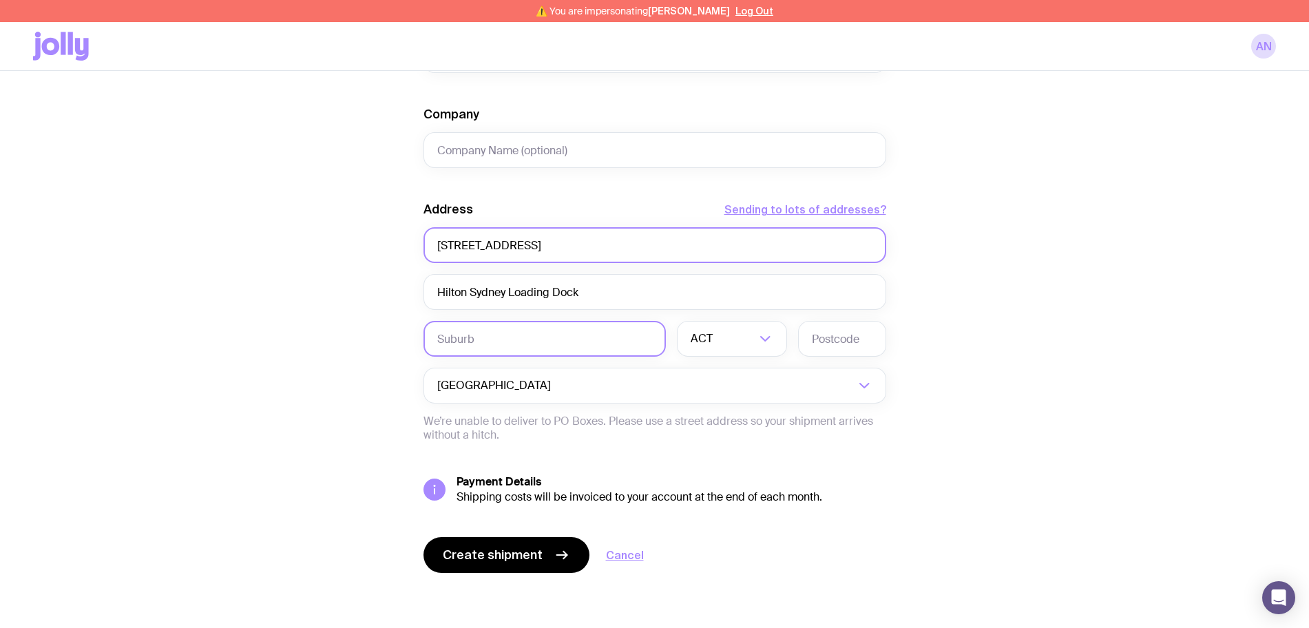
type input "259 Pitt Street"
click at [481, 339] on input "text" at bounding box center [544, 339] width 242 height 36
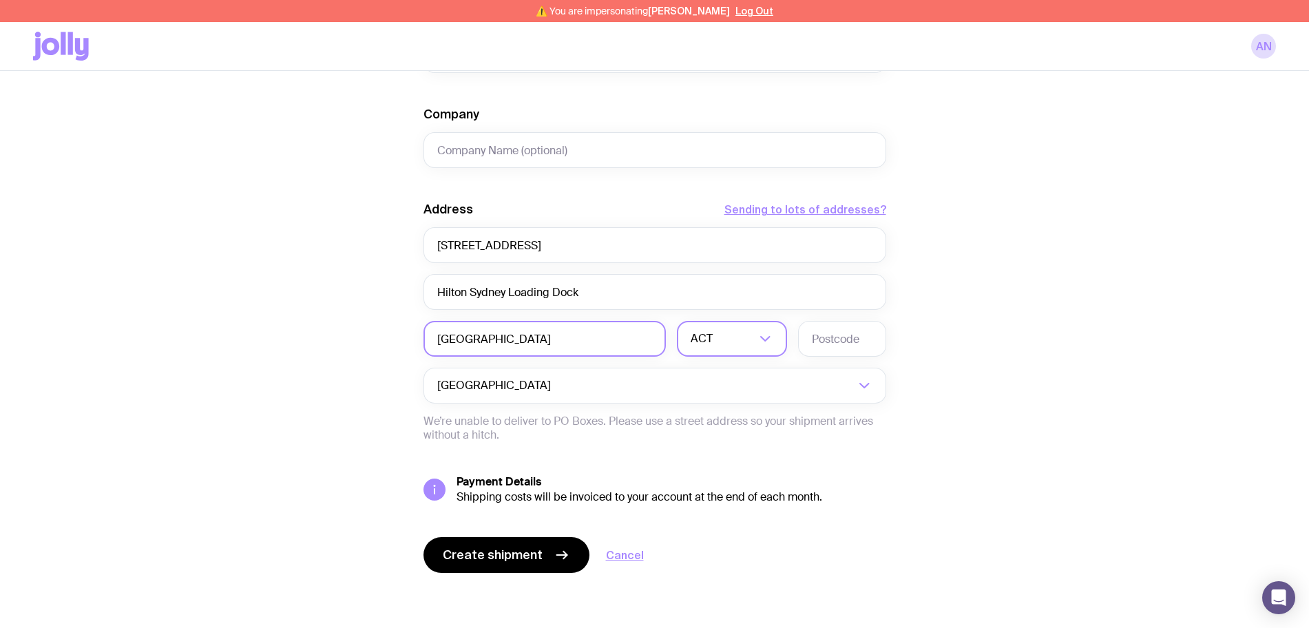
type input "Sydney"
click at [727, 342] on input "Search for option" at bounding box center [722, 339] width 65 height 36
click at [715, 415] on li "[GEOGRAPHIC_DATA]" at bounding box center [731, 411] width 109 height 30
click at [838, 338] on input "text" at bounding box center [842, 339] width 88 height 36
type input "2000"
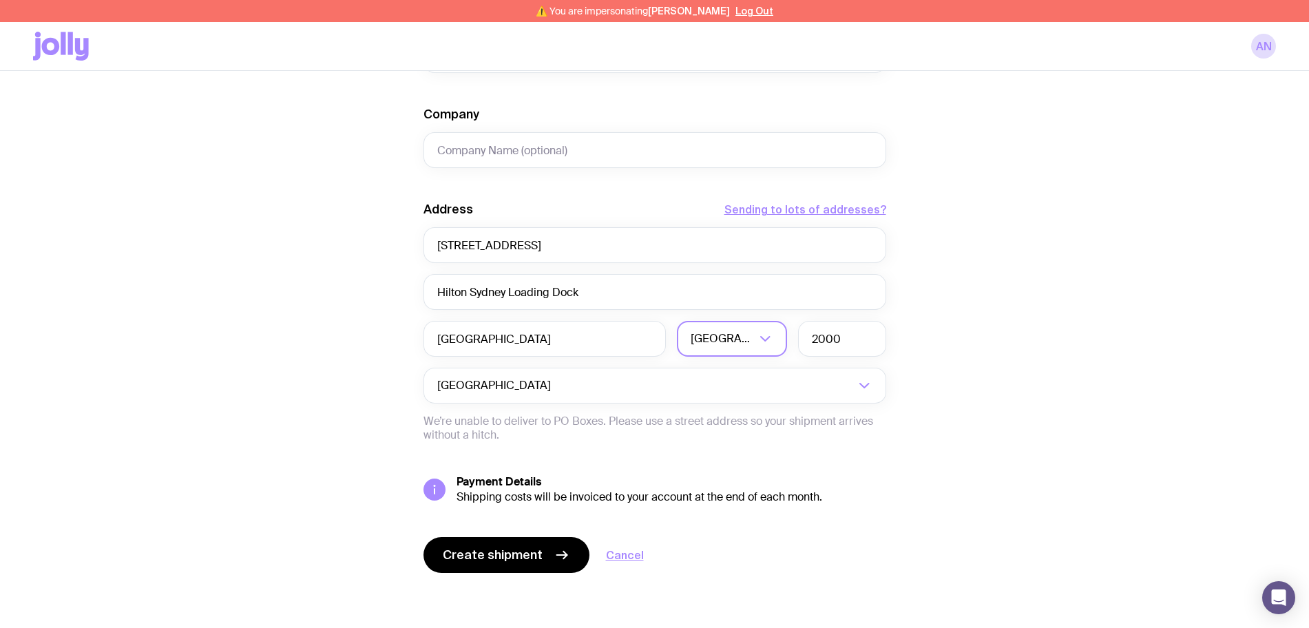
click at [1061, 272] on div "Create shipment Shipment details 70 Paper Gift Bag (Medium) 70 Ballpoint Pen 70…" at bounding box center [654, 56] width 1242 height 1143
click at [487, 558] on span "Create shipment" at bounding box center [493, 555] width 100 height 17
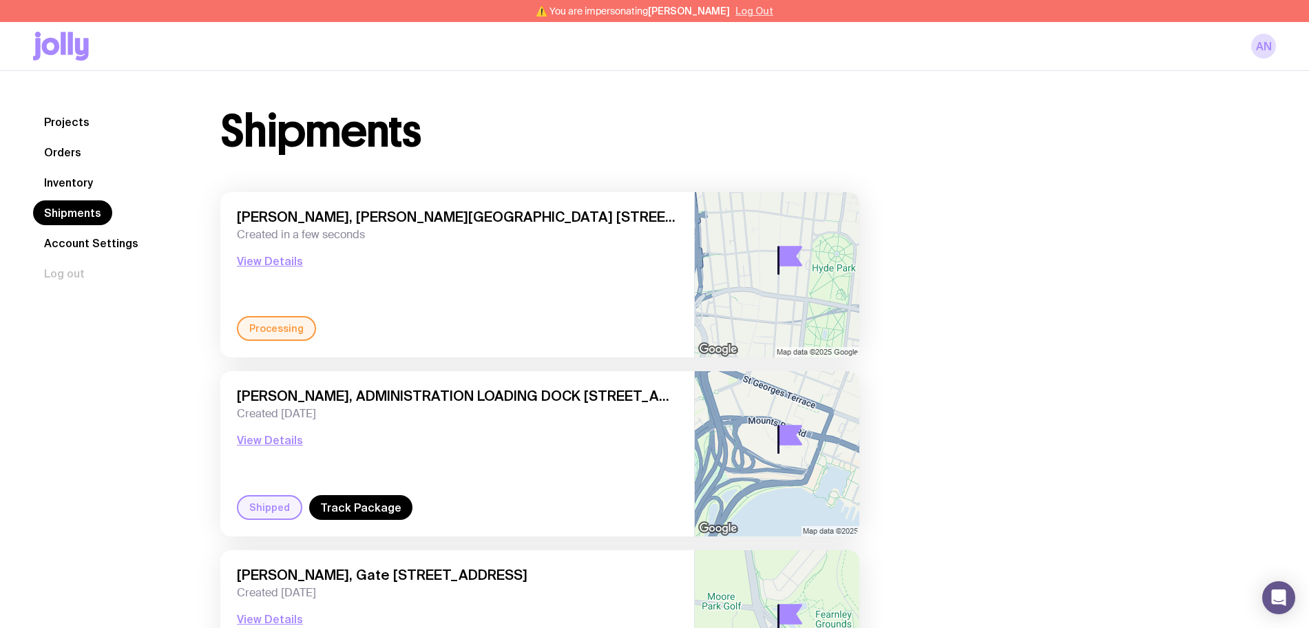
click at [750, 12] on button "Log Out" at bounding box center [754, 11] width 38 height 11
